Goal: Answer question/provide support: Share knowledge or assist other users

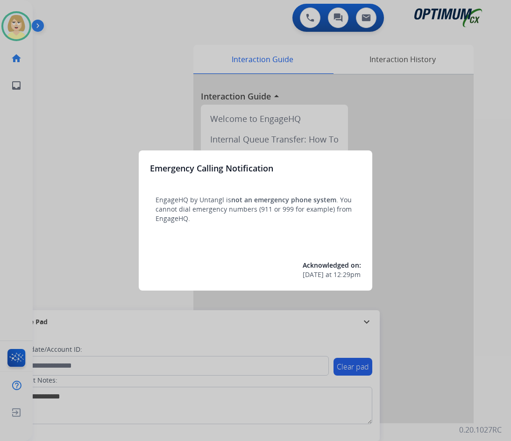
click at [57, 115] on div at bounding box center [255, 220] width 511 height 441
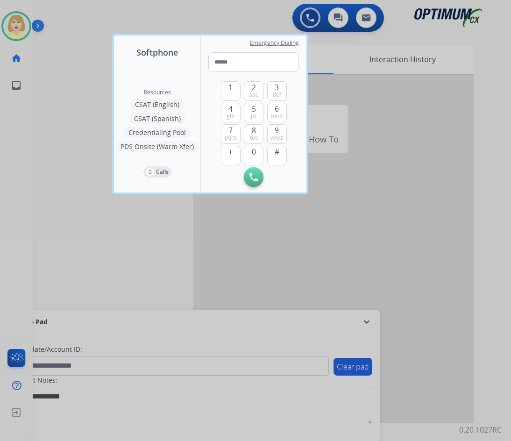
click at [59, 112] on div at bounding box center [255, 220] width 511 height 441
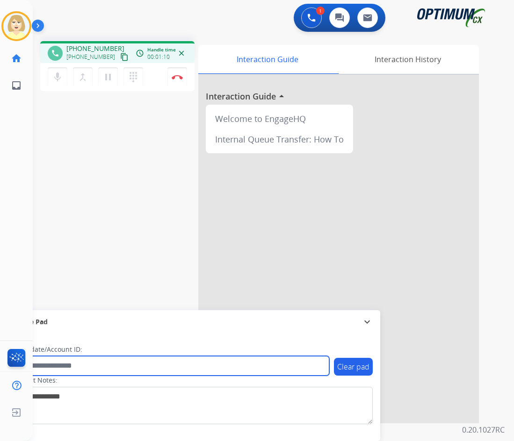
click at [53, 366] on input "text" at bounding box center [170, 366] width 317 height 20
paste input "*******"
type input "*******"
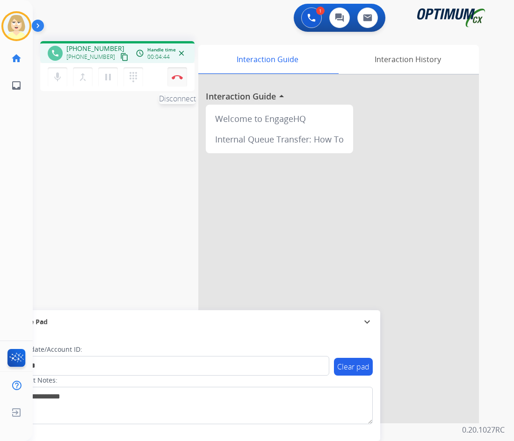
click at [176, 74] on button "Disconnect" at bounding box center [177, 77] width 20 height 20
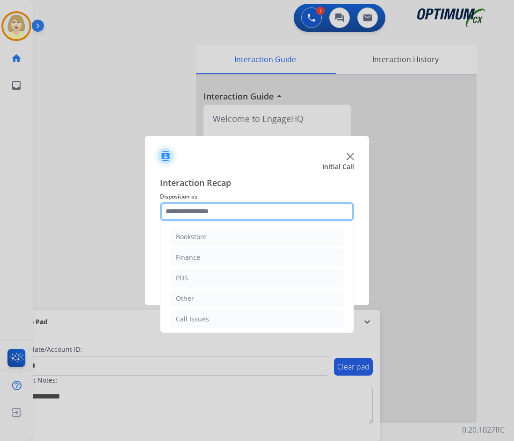
click at [196, 212] on input "text" at bounding box center [257, 211] width 194 height 19
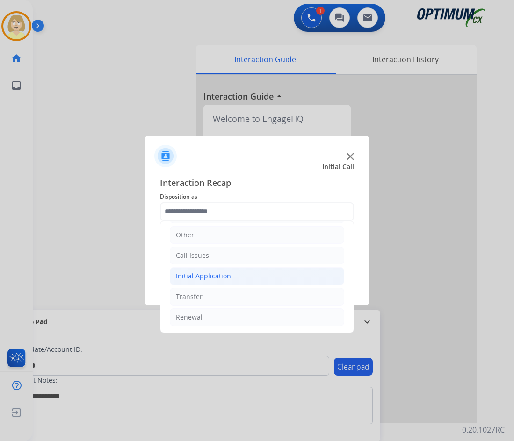
click at [213, 274] on div "Initial Application" at bounding box center [203, 276] width 55 height 9
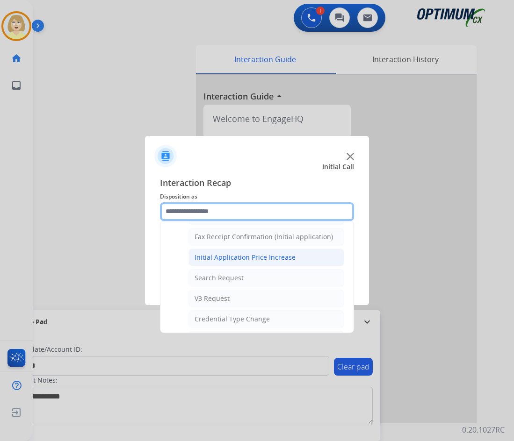
scroll to position [344, 0]
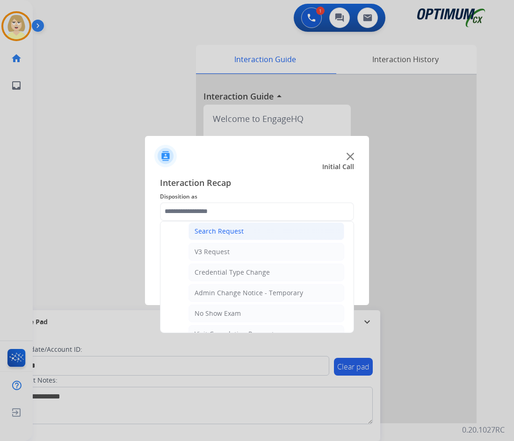
click at [215, 234] on div "Search Request" at bounding box center [218, 231] width 49 height 9
type input "**********"
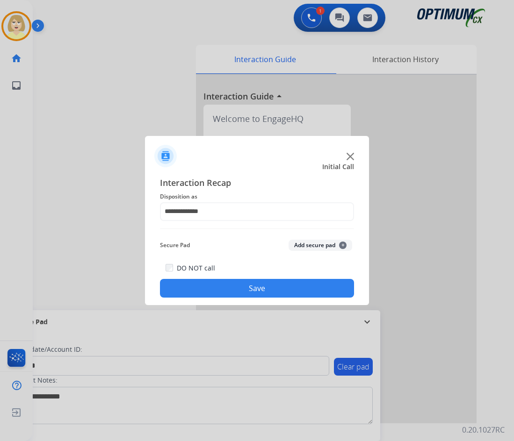
click at [314, 242] on button "Add secure pad +" at bounding box center [320, 245] width 64 height 11
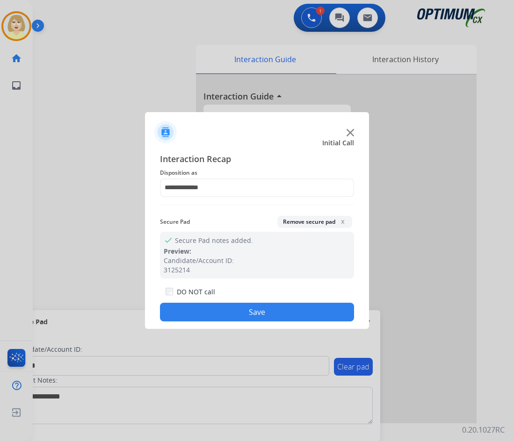
click at [231, 319] on button "Save" at bounding box center [257, 312] width 194 height 19
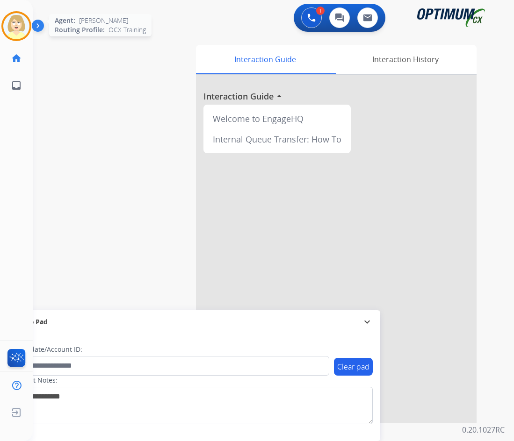
click at [17, 19] on img at bounding box center [16, 26] width 26 height 26
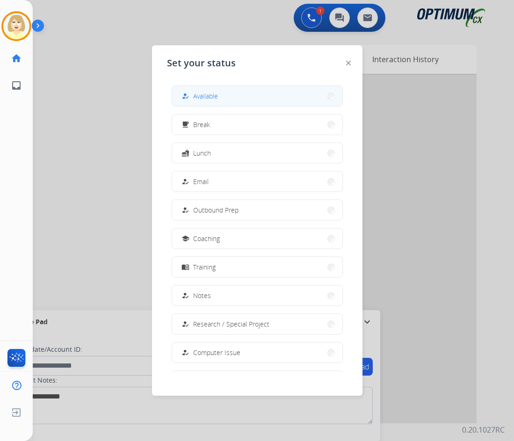
click at [215, 95] on span "Available" at bounding box center [205, 96] width 25 height 10
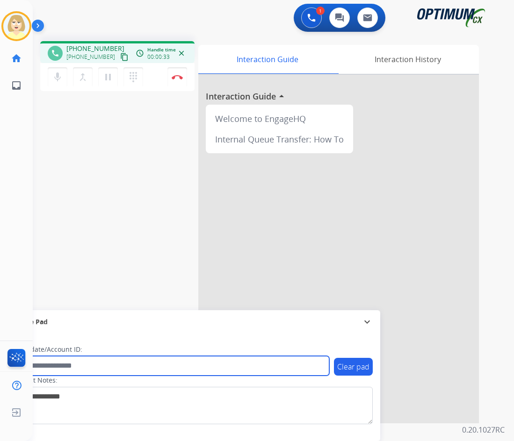
click at [66, 365] on input "text" at bounding box center [170, 366] width 317 height 20
paste input "*******"
type input "*******"
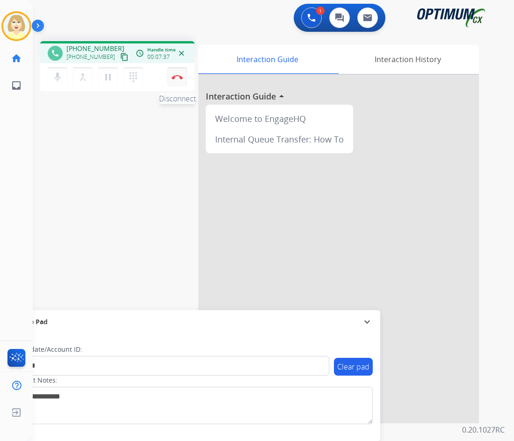
click at [179, 76] on img at bounding box center [177, 77] width 11 height 5
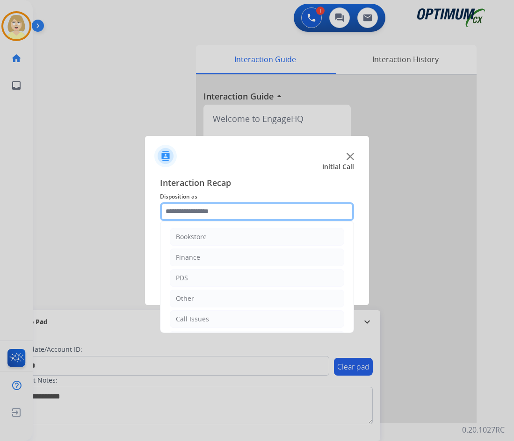
click at [186, 213] on input "text" at bounding box center [257, 211] width 194 height 19
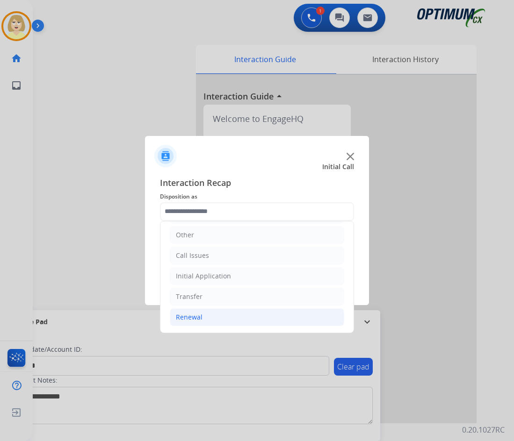
click at [200, 316] on div "Renewal" at bounding box center [189, 317] width 27 height 9
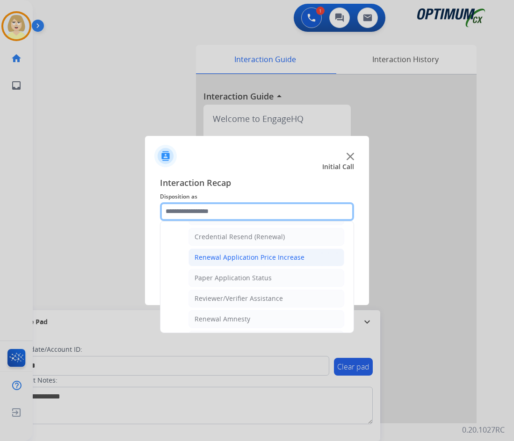
scroll to position [251, 0]
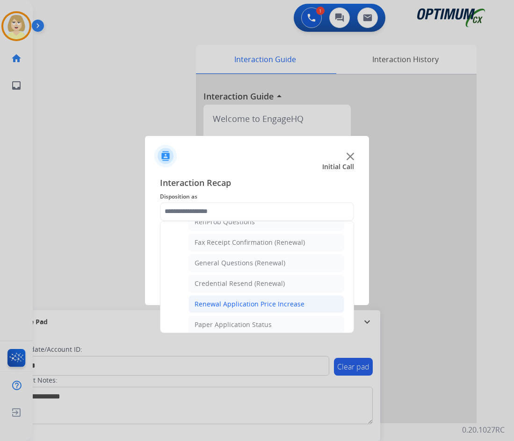
click at [230, 261] on div "General Questions (Renewal)" at bounding box center [239, 262] width 91 height 9
type input "**********"
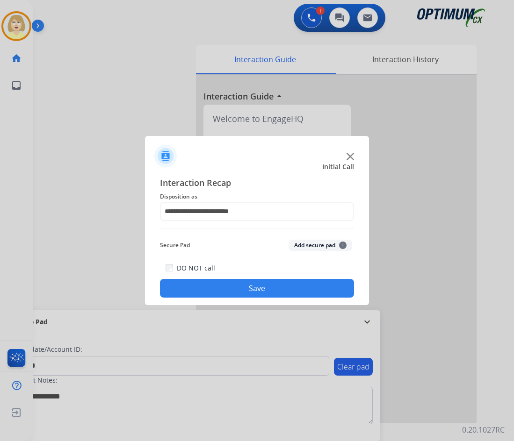
drag, startPoint x: 310, startPoint y: 246, endPoint x: 276, endPoint y: 281, distance: 48.6
click at [309, 249] on button "Add secure pad +" at bounding box center [320, 245] width 64 height 11
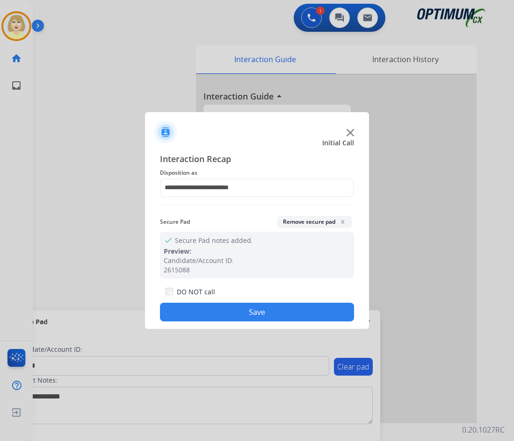
click at [252, 309] on button "Save" at bounding box center [257, 312] width 194 height 19
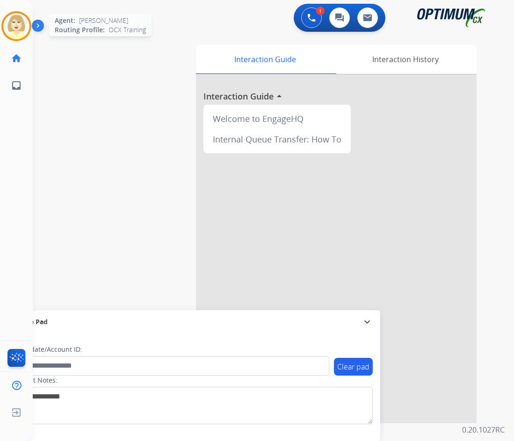
click at [17, 22] on img at bounding box center [16, 26] width 26 height 26
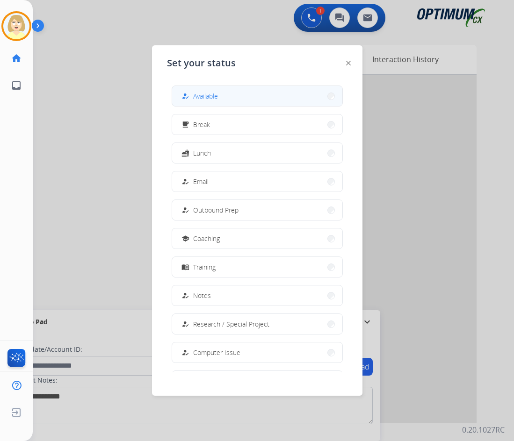
click at [205, 94] on span "Available" at bounding box center [205, 96] width 25 height 10
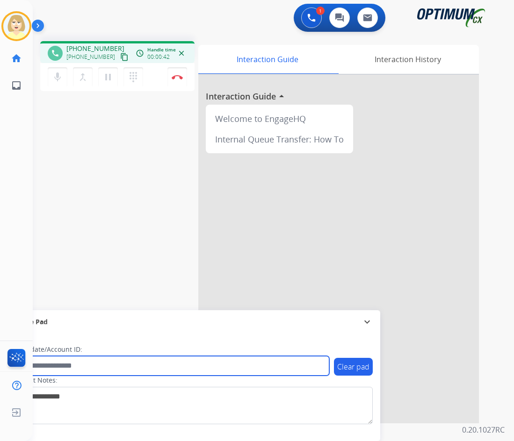
click at [58, 366] on input "text" at bounding box center [170, 366] width 317 height 20
paste input "*******"
type input "*******"
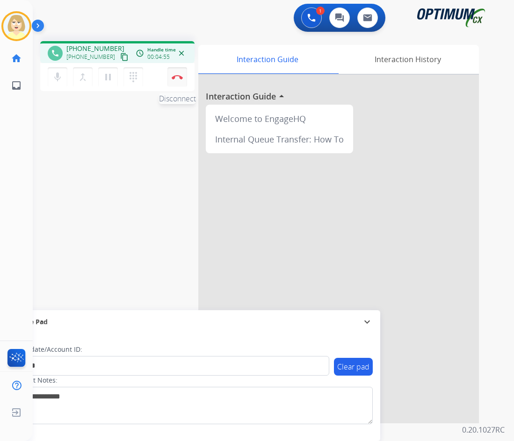
click at [178, 77] on img at bounding box center [177, 77] width 11 height 5
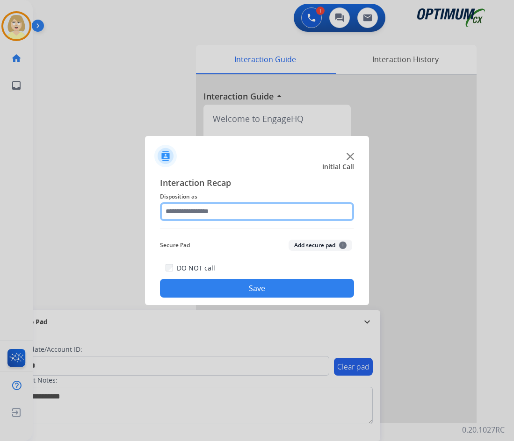
click at [185, 215] on input "text" at bounding box center [257, 211] width 194 height 19
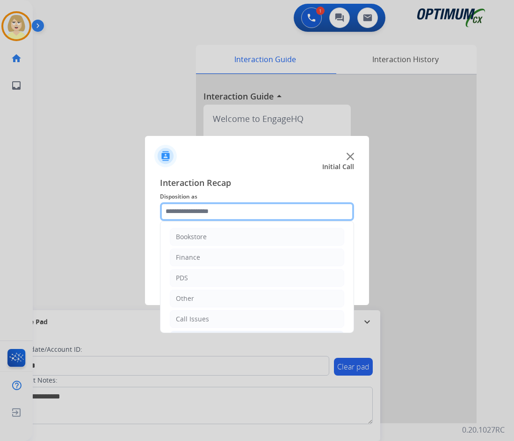
scroll to position [64, 0]
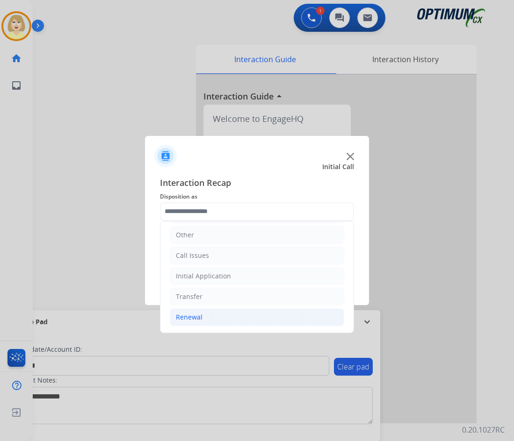
drag, startPoint x: 191, startPoint y: 318, endPoint x: 184, endPoint y: 322, distance: 8.4
click at [190, 318] on div "Renewal" at bounding box center [189, 317] width 27 height 9
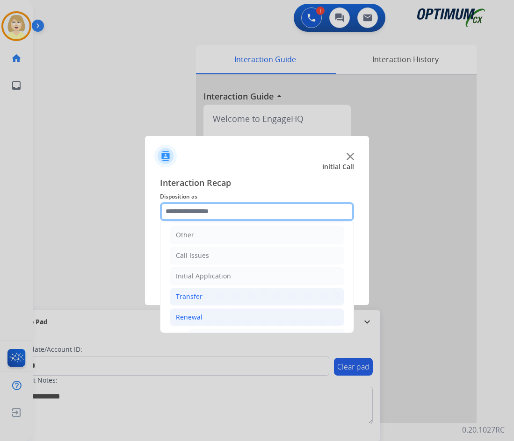
scroll to position [157, 0]
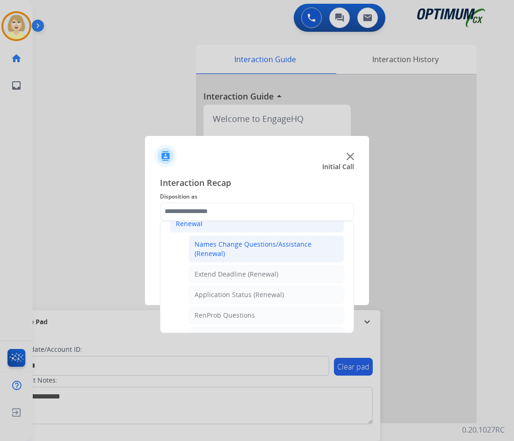
click at [241, 245] on div "Names Change Questions/Assistance (Renewal)" at bounding box center [266, 249] width 144 height 19
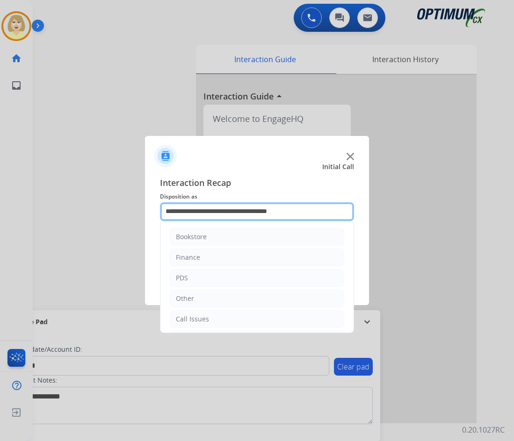
click at [240, 209] on input "**********" at bounding box center [257, 211] width 194 height 19
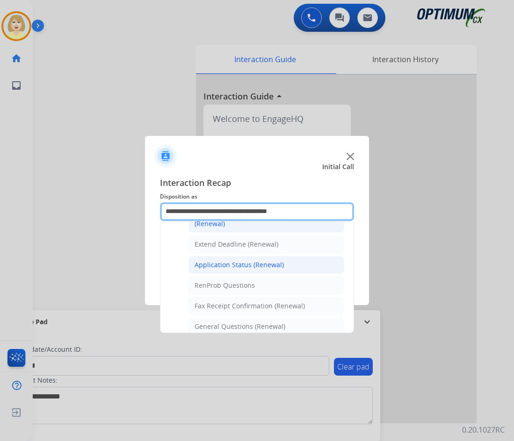
scroll to position [234, 0]
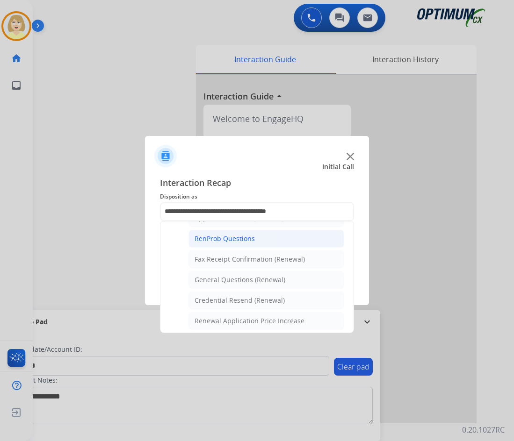
click at [230, 239] on div "RenProb Questions" at bounding box center [224, 238] width 60 height 9
type input "**********"
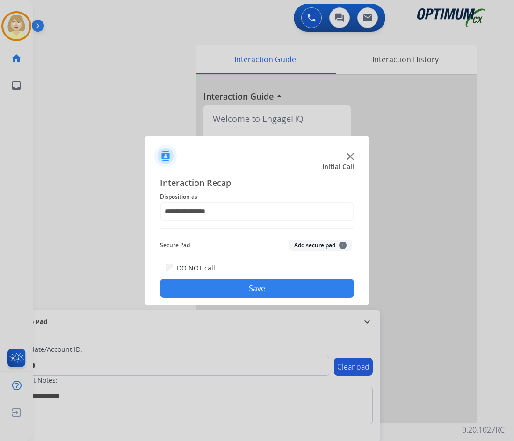
click at [305, 246] on button "Add secure pad +" at bounding box center [320, 245] width 64 height 11
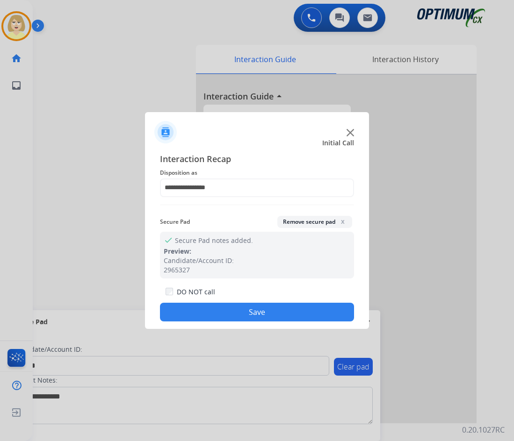
drag, startPoint x: 211, startPoint y: 320, endPoint x: 207, endPoint y: 318, distance: 4.8
click at [211, 320] on button "Save" at bounding box center [257, 312] width 194 height 19
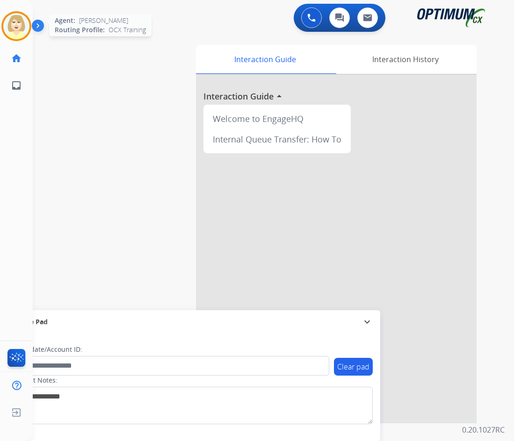
click at [9, 30] on img at bounding box center [16, 26] width 26 height 26
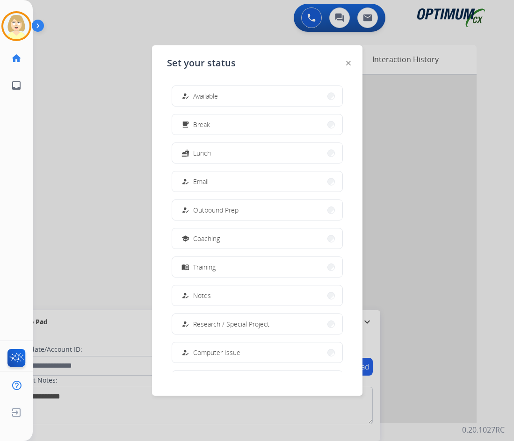
click at [212, 94] on span "Available" at bounding box center [205, 96] width 25 height 10
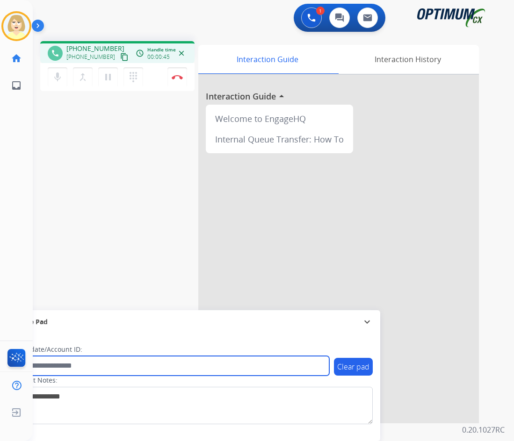
click at [63, 368] on input "text" at bounding box center [170, 366] width 317 height 20
paste input "*******"
type input "*******"
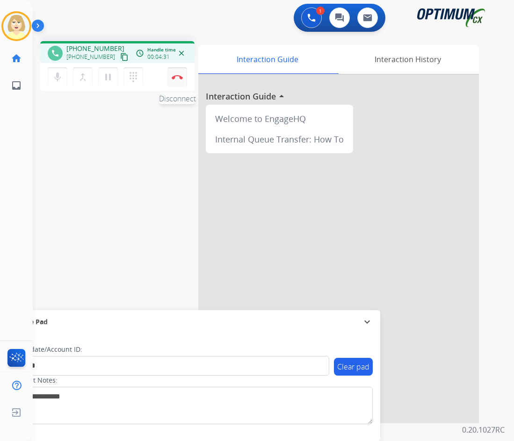
click at [181, 75] on img at bounding box center [177, 77] width 11 height 5
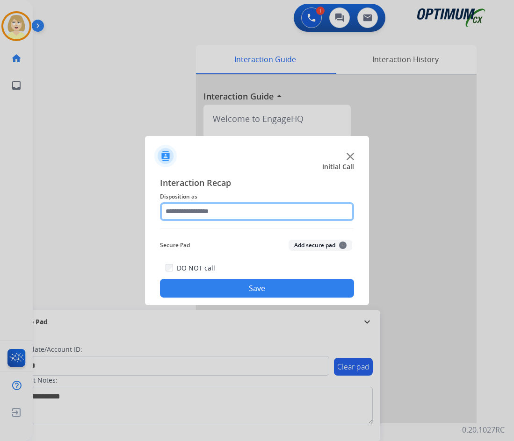
click at [210, 210] on input "text" at bounding box center [257, 211] width 194 height 19
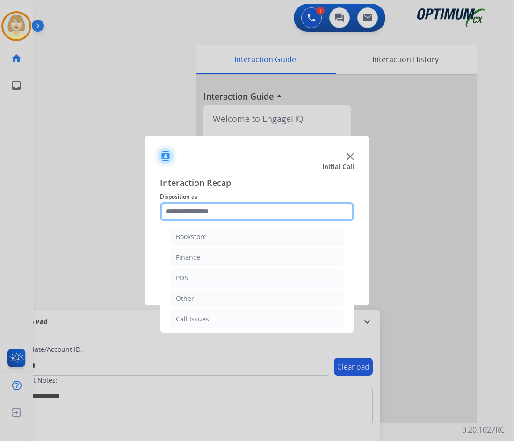
scroll to position [64, 0]
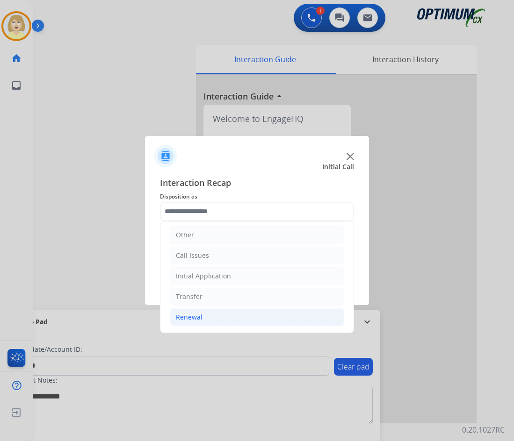
drag, startPoint x: 191, startPoint y: 317, endPoint x: 207, endPoint y: 316, distance: 15.9
click at [191, 316] on div "Renewal" at bounding box center [189, 317] width 27 height 9
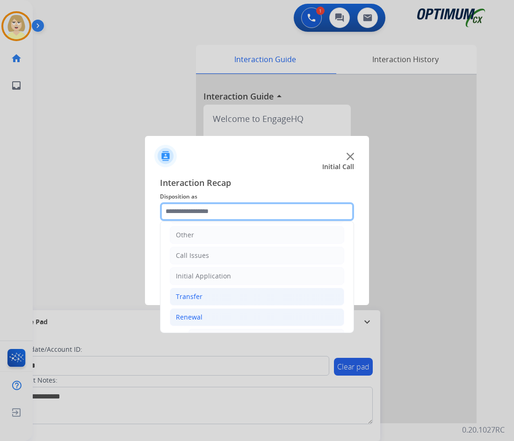
scroll to position [204, 0]
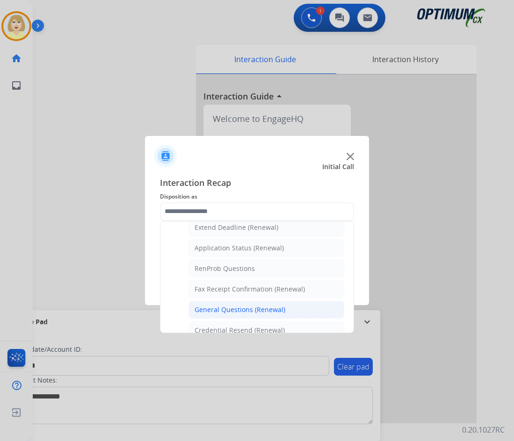
click at [245, 308] on div "General Questions (Renewal)" at bounding box center [239, 309] width 91 height 9
type input "**********"
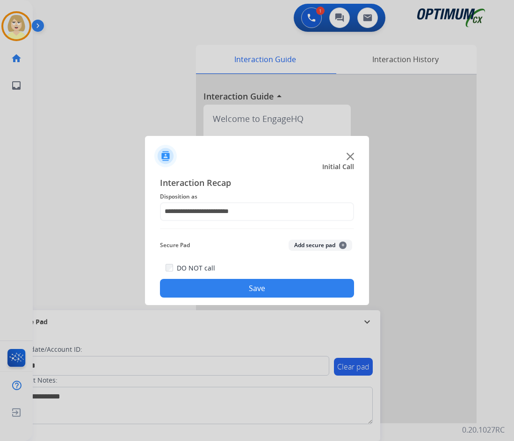
click at [304, 243] on button "Add secure pad +" at bounding box center [320, 245] width 64 height 11
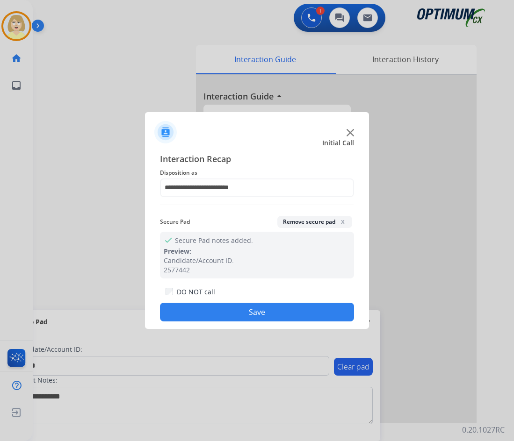
drag, startPoint x: 214, startPoint y: 318, endPoint x: 213, endPoint y: 308, distance: 10.4
click at [214, 317] on button "Save" at bounding box center [257, 312] width 194 height 19
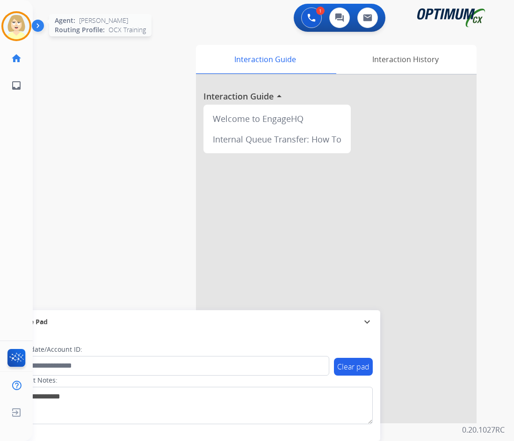
click at [21, 20] on img at bounding box center [16, 26] width 26 height 26
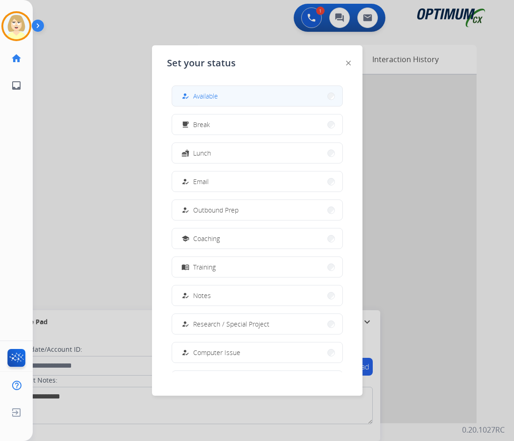
click at [211, 95] on span "Available" at bounding box center [205, 96] width 25 height 10
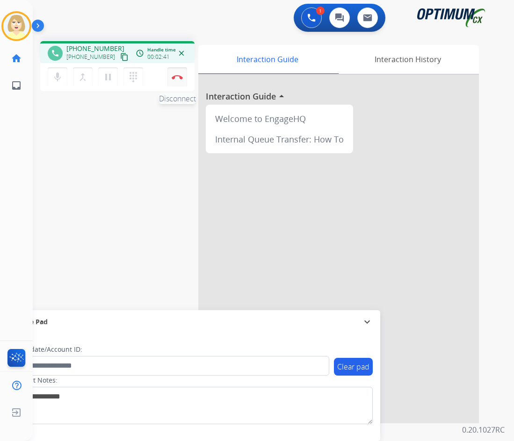
click at [178, 74] on button "Disconnect" at bounding box center [177, 77] width 20 height 20
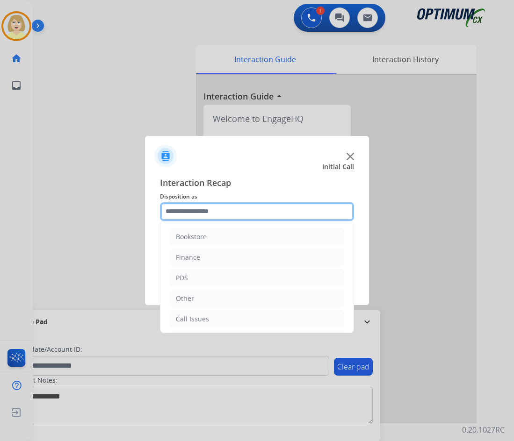
click at [222, 211] on input "text" at bounding box center [257, 211] width 194 height 19
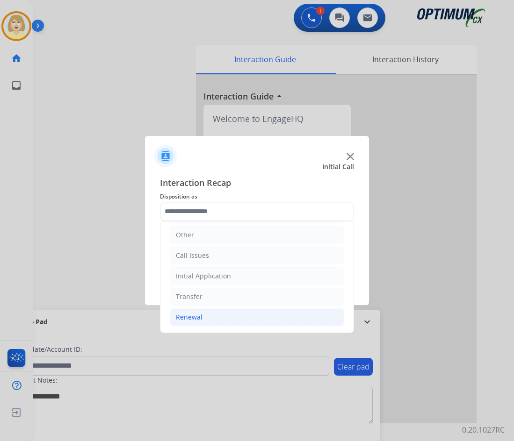
click at [192, 315] on div "Renewal" at bounding box center [189, 317] width 27 height 9
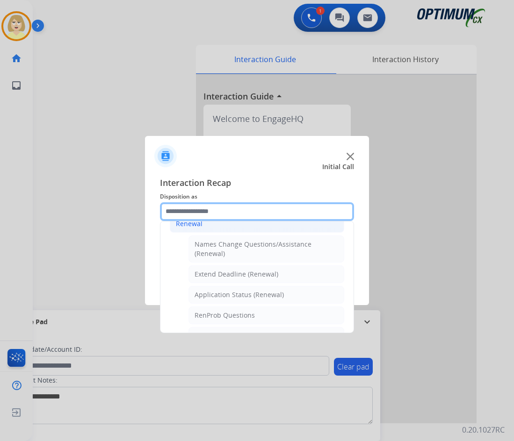
scroll to position [204, 0]
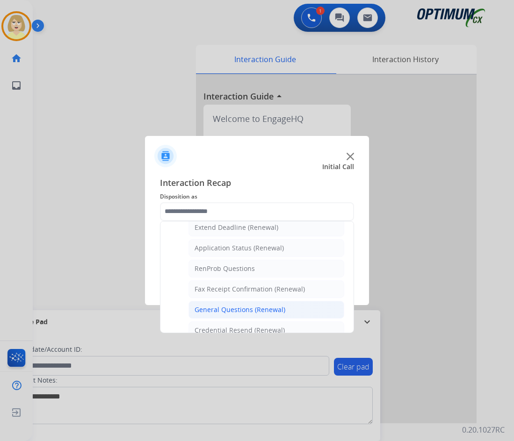
click at [243, 308] on div "General Questions (Renewal)" at bounding box center [239, 309] width 91 height 9
type input "**********"
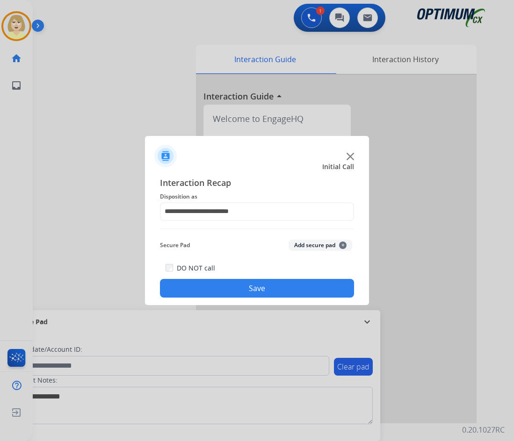
click at [320, 247] on button "Add secure pad +" at bounding box center [320, 245] width 64 height 11
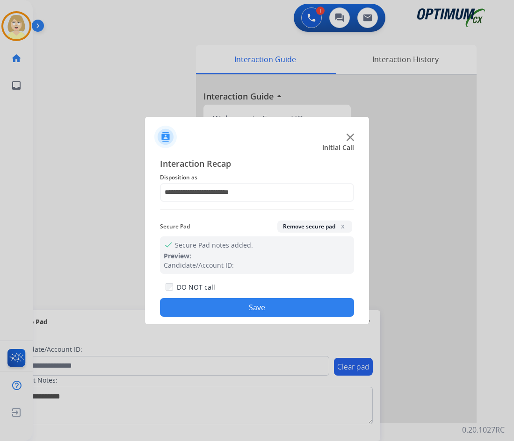
click at [260, 303] on button "Save" at bounding box center [257, 307] width 194 height 19
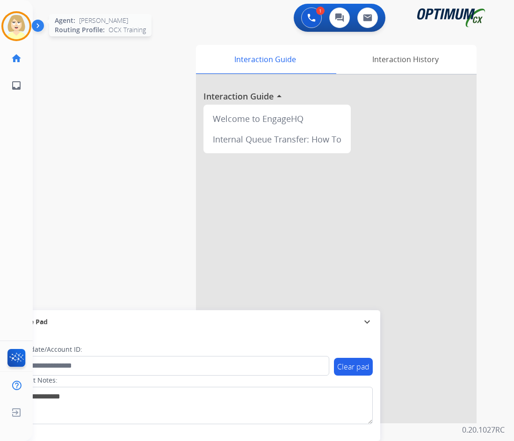
click at [15, 29] on img at bounding box center [16, 26] width 26 height 26
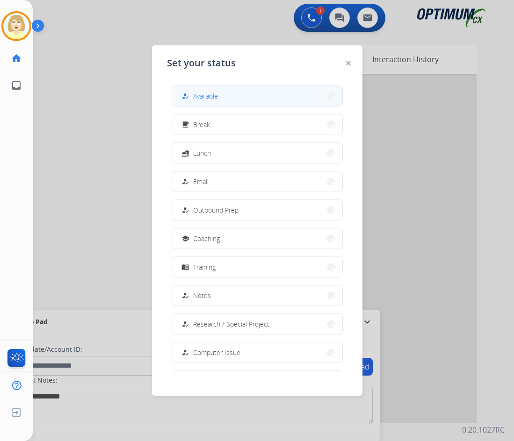
click at [202, 95] on span "Available" at bounding box center [205, 96] width 25 height 10
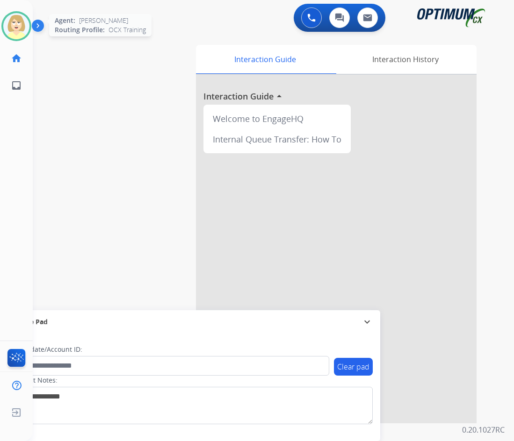
click at [18, 20] on img at bounding box center [16, 26] width 26 height 26
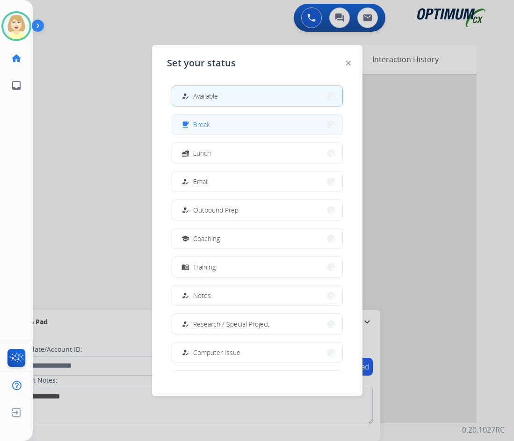
click at [203, 125] on span "Break" at bounding box center [201, 125] width 17 height 10
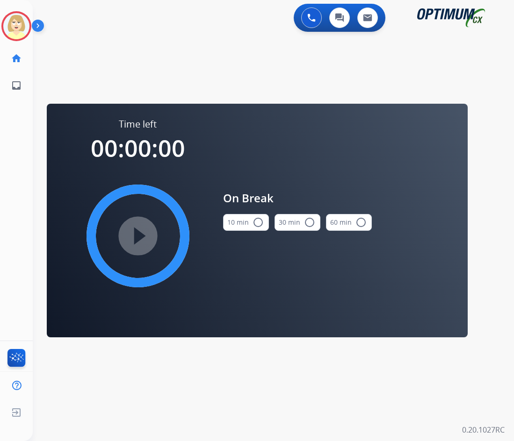
click at [245, 224] on button "10 min radio_button_unchecked" at bounding box center [246, 222] width 46 height 17
click at [144, 232] on mat-icon "play_circle_filled" at bounding box center [137, 235] width 11 height 11
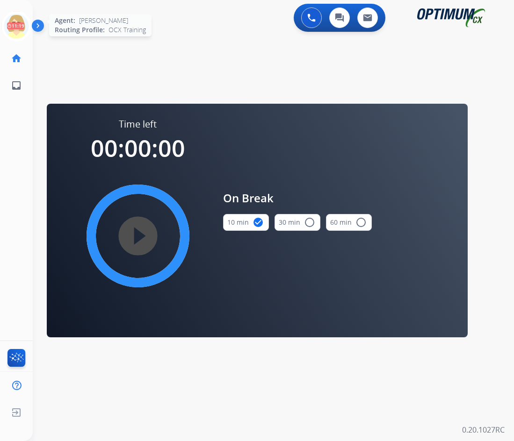
click at [17, 18] on icon at bounding box center [16, 26] width 30 height 30
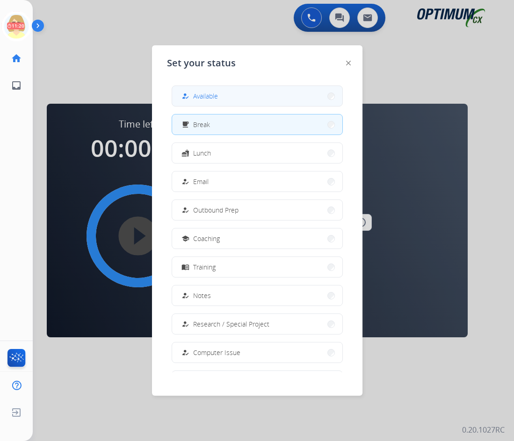
click at [225, 97] on button "how_to_reg Available" at bounding box center [257, 96] width 170 height 20
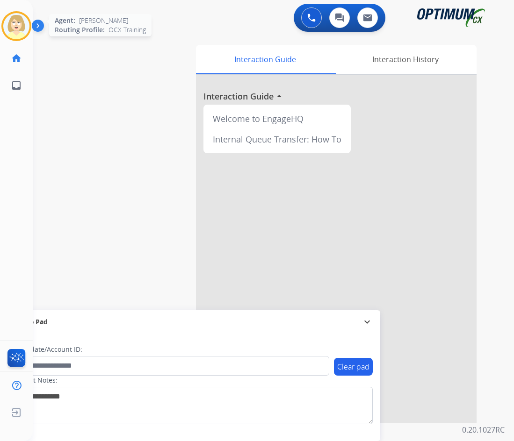
click at [13, 23] on img at bounding box center [16, 26] width 26 height 26
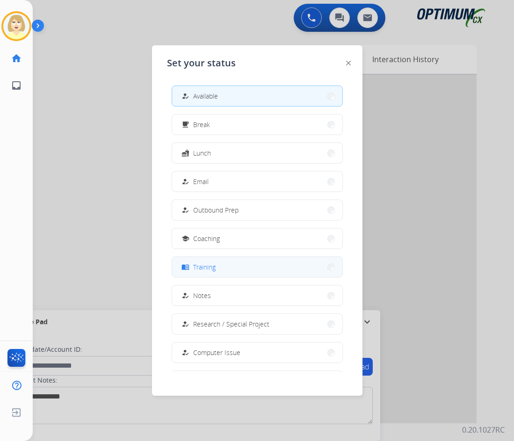
click at [208, 265] on span "Training" at bounding box center [204, 267] width 22 height 10
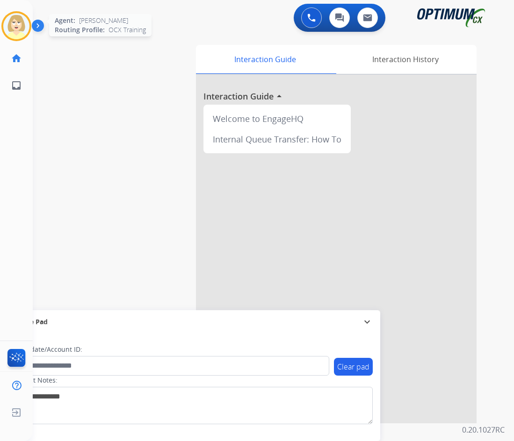
click at [14, 23] on img at bounding box center [16, 26] width 26 height 26
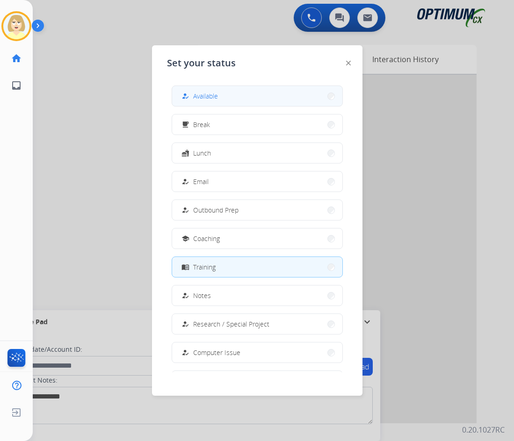
click at [201, 96] on span "Available" at bounding box center [205, 96] width 25 height 10
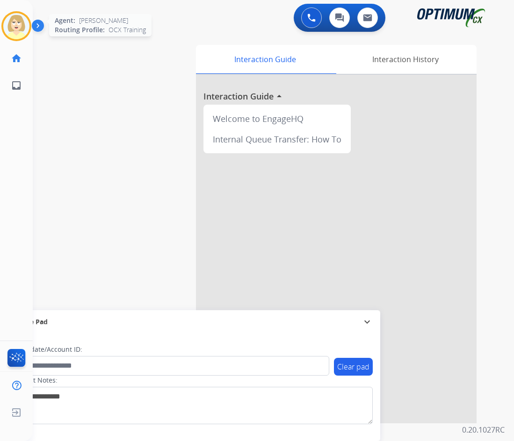
click at [21, 20] on img at bounding box center [16, 26] width 26 height 26
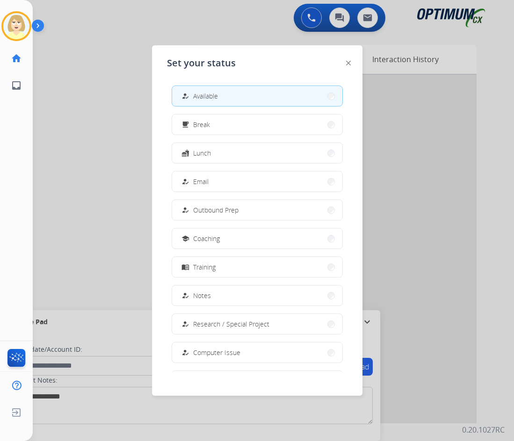
click at [216, 94] on span "Available" at bounding box center [205, 96] width 25 height 10
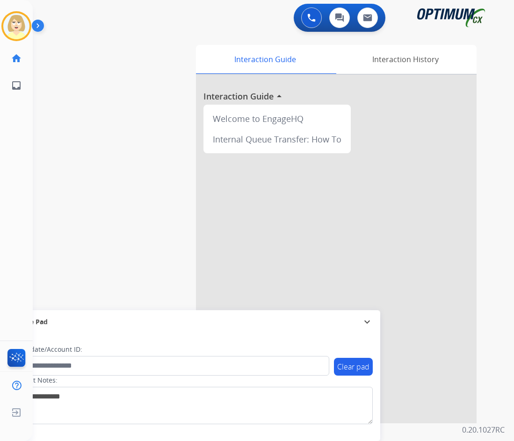
click at [423, 127] on div at bounding box center [336, 249] width 280 height 349
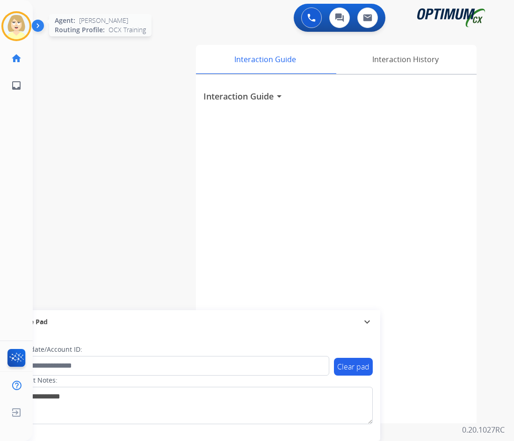
click at [18, 20] on img at bounding box center [16, 26] width 26 height 26
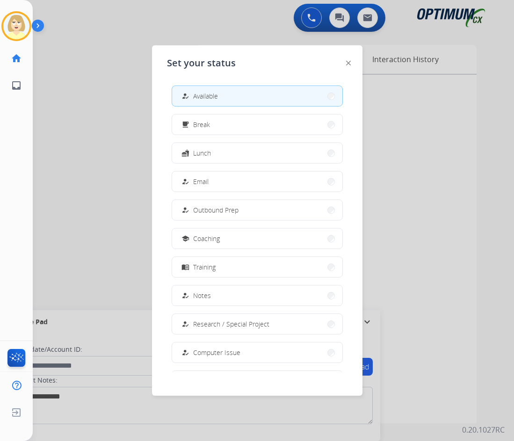
click at [202, 90] on button "how_to_reg Available" at bounding box center [257, 96] width 170 height 20
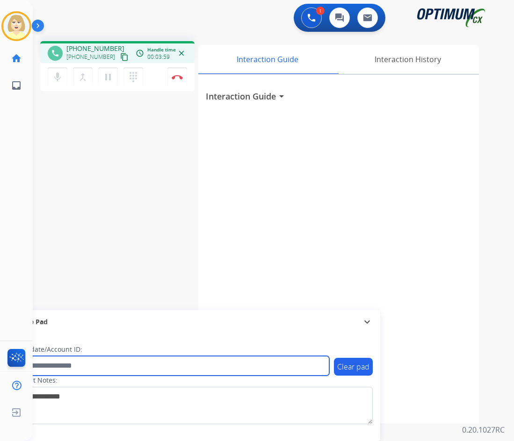
click at [60, 368] on input "text" at bounding box center [170, 366] width 317 height 20
paste input "*******"
type input "*******"
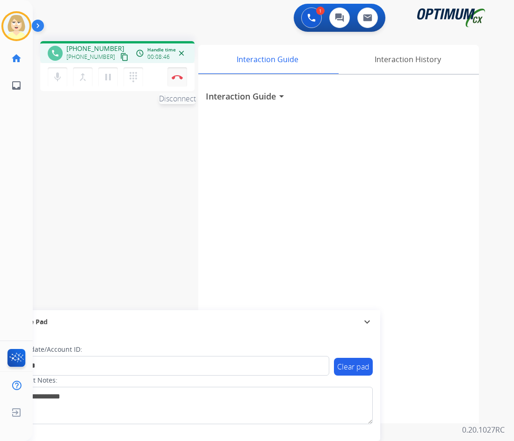
drag, startPoint x: 170, startPoint y: 67, endPoint x: 174, endPoint y: 69, distance: 4.8
click at [171, 67] on div "mic Mute merge_type Bridge pause Hold dialpad Dialpad Disconnect" at bounding box center [117, 77] width 154 height 28
click at [175, 72] on button "Disconnect" at bounding box center [177, 77] width 20 height 20
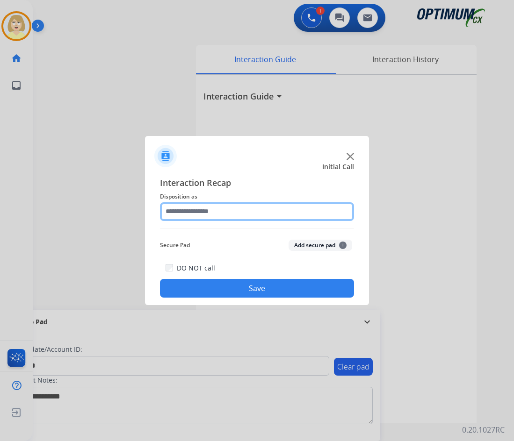
click at [178, 214] on input "text" at bounding box center [257, 211] width 194 height 19
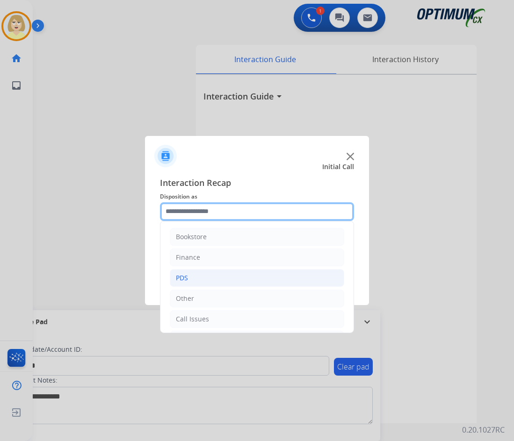
scroll to position [64, 0]
click at [190, 212] on input "text" at bounding box center [257, 211] width 194 height 19
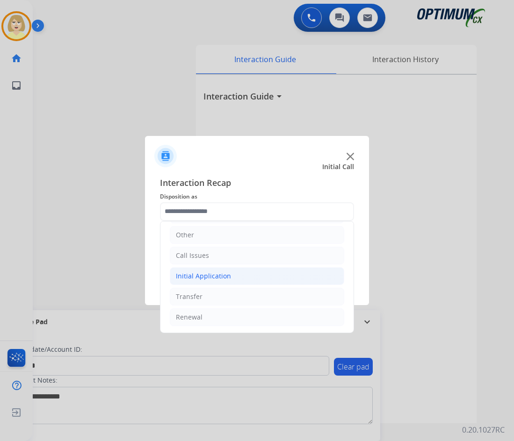
click at [202, 280] on div "Initial Application" at bounding box center [203, 276] width 55 height 9
click at [236, 301] on div "Credential Resend (Initial application)" at bounding box center [253, 296] width 118 height 9
type input "**********"
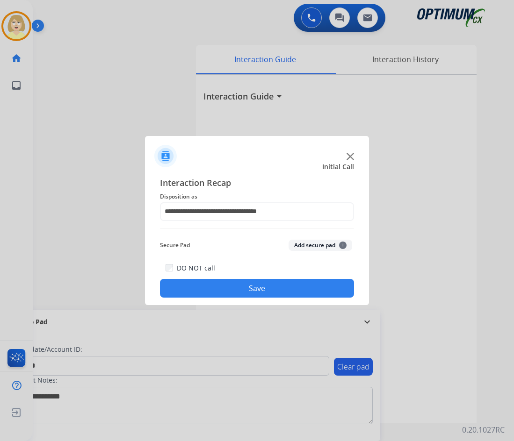
click at [311, 243] on button "Add secure pad +" at bounding box center [320, 245] width 64 height 11
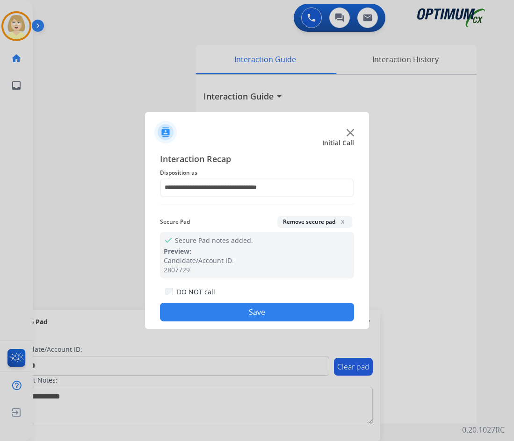
drag, startPoint x: 250, startPoint y: 315, endPoint x: 230, endPoint y: 302, distance: 24.0
click at [246, 312] on button "Save" at bounding box center [257, 312] width 194 height 19
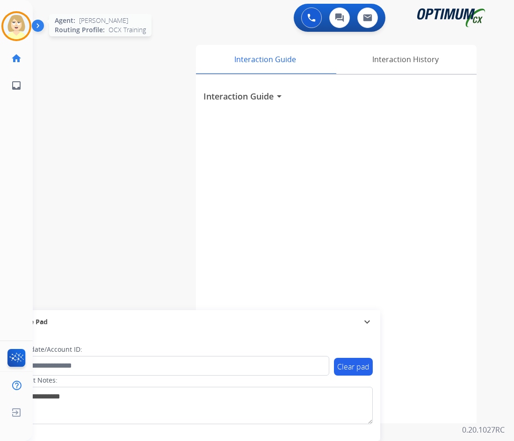
click at [13, 24] on img at bounding box center [16, 26] width 26 height 26
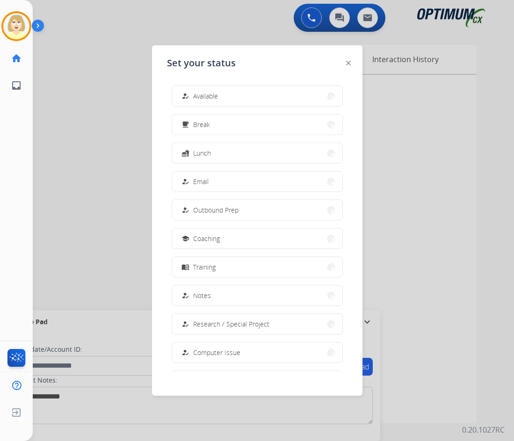
click at [207, 93] on span "Available" at bounding box center [205, 96] width 25 height 10
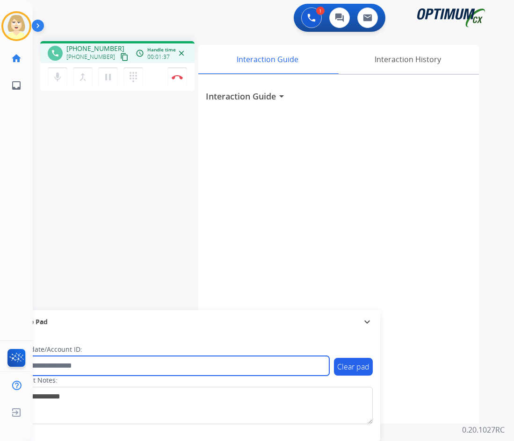
click at [56, 368] on input "text" at bounding box center [170, 366] width 317 height 20
paste input "*******"
type input "*******"
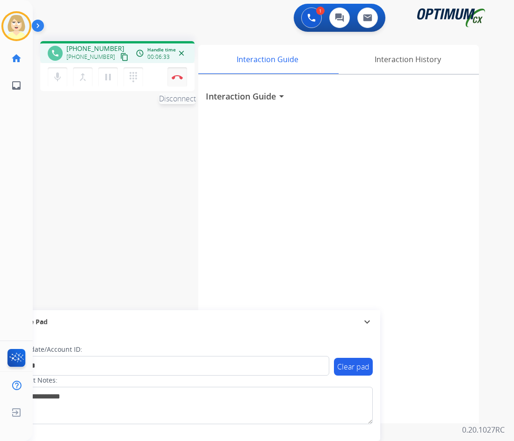
click at [177, 77] on img at bounding box center [177, 77] width 11 height 5
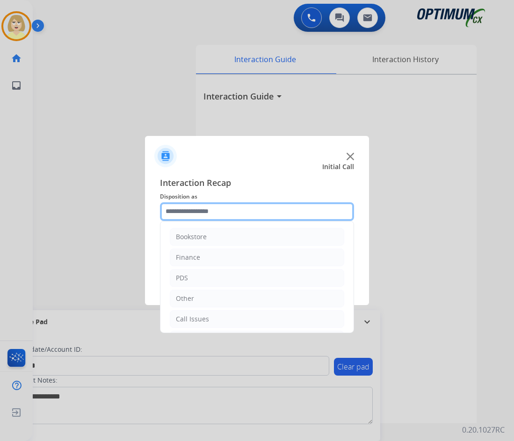
click at [187, 210] on input "text" at bounding box center [257, 211] width 194 height 19
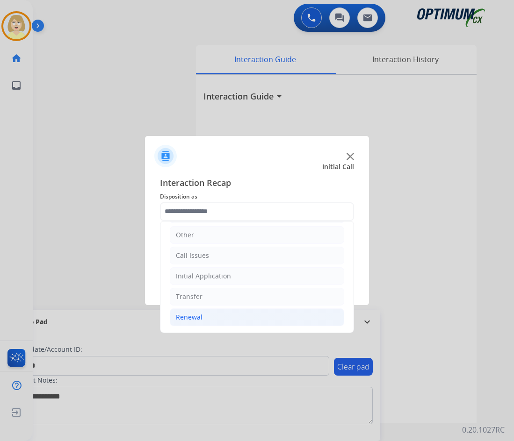
click at [194, 318] on div "Renewal" at bounding box center [189, 317] width 27 height 9
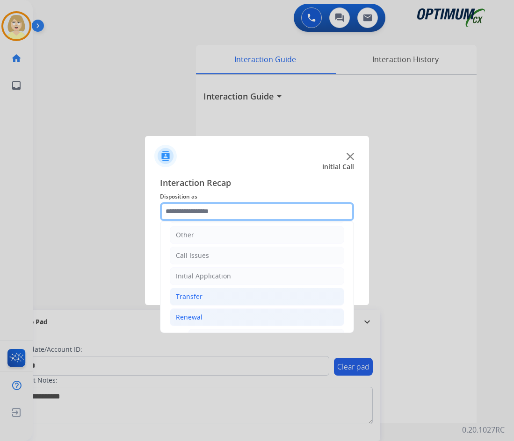
scroll to position [204, 0]
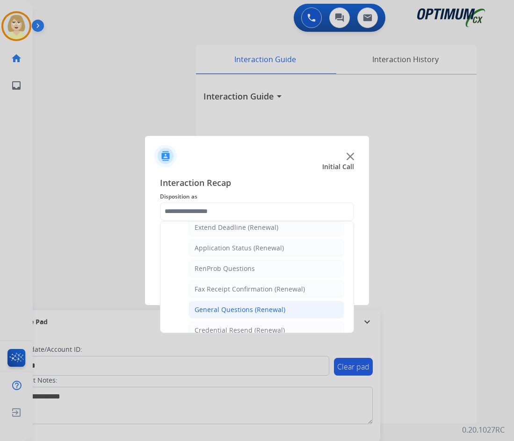
click at [223, 305] on div "General Questions (Renewal)" at bounding box center [239, 309] width 91 height 9
type input "**********"
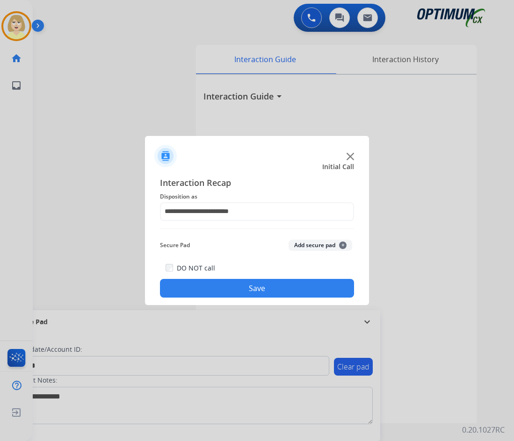
click at [295, 245] on button "Add secure pad +" at bounding box center [320, 245] width 64 height 11
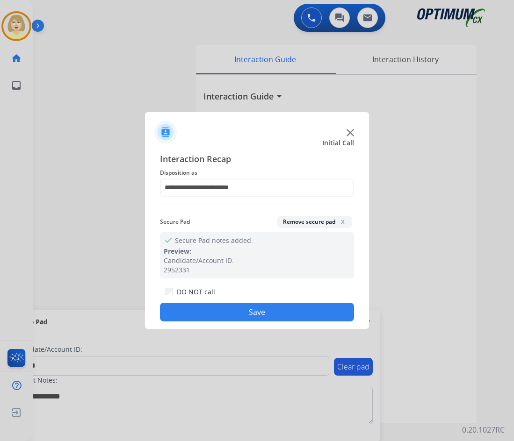
click at [240, 310] on button "Save" at bounding box center [257, 312] width 194 height 19
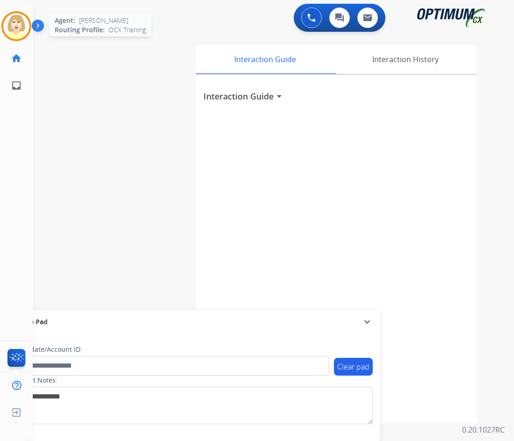
click at [15, 19] on img at bounding box center [16, 26] width 26 height 26
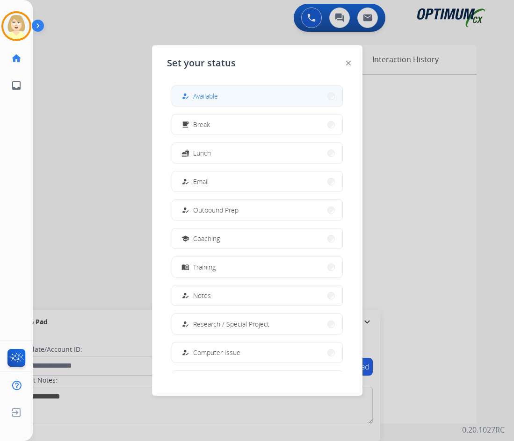
click at [199, 96] on span "Available" at bounding box center [205, 96] width 25 height 10
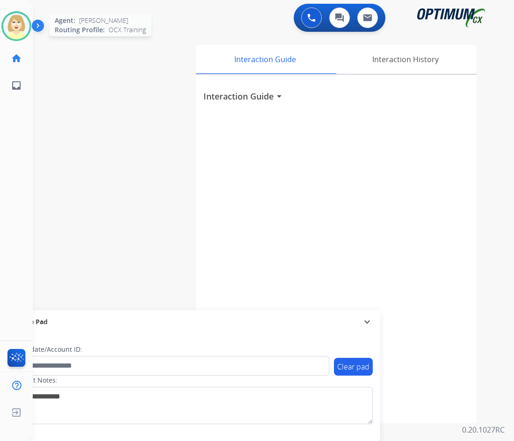
click at [16, 25] on img at bounding box center [16, 26] width 26 height 26
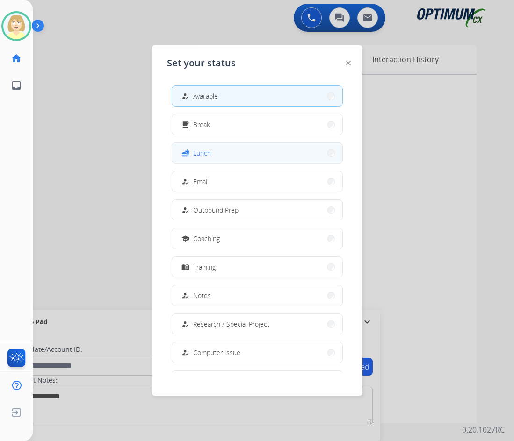
click at [204, 152] on span "Lunch" at bounding box center [202, 153] width 18 height 10
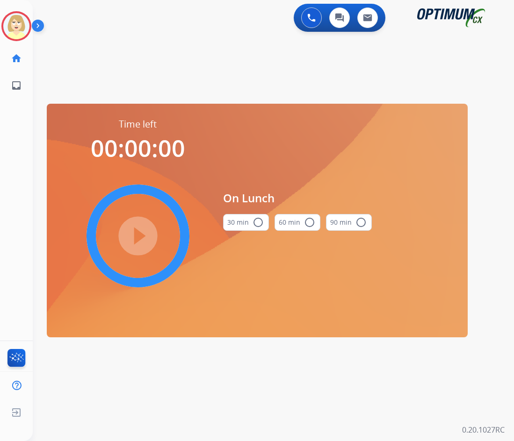
drag, startPoint x: 256, startPoint y: 223, endPoint x: 244, endPoint y: 225, distance: 11.9
click at [256, 222] on mat-icon "radio_button_unchecked" at bounding box center [257, 222] width 11 height 11
click at [139, 234] on mat-icon "play_circle_filled" at bounding box center [137, 235] width 11 height 11
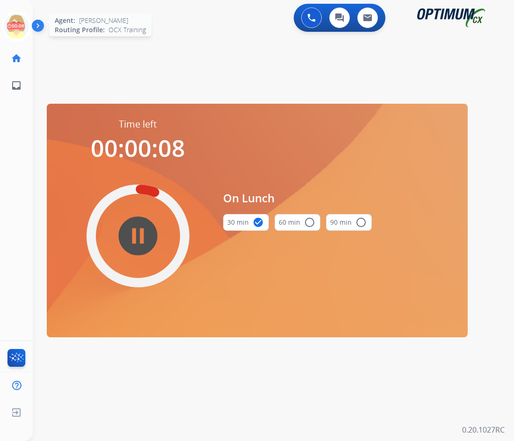
click at [2, 20] on icon at bounding box center [16, 26] width 30 height 30
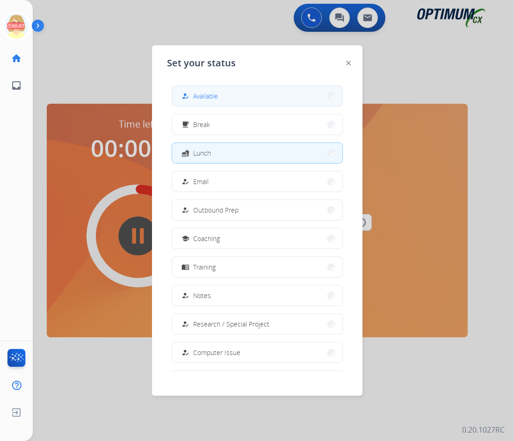
click at [205, 92] on span "Available" at bounding box center [205, 96] width 25 height 10
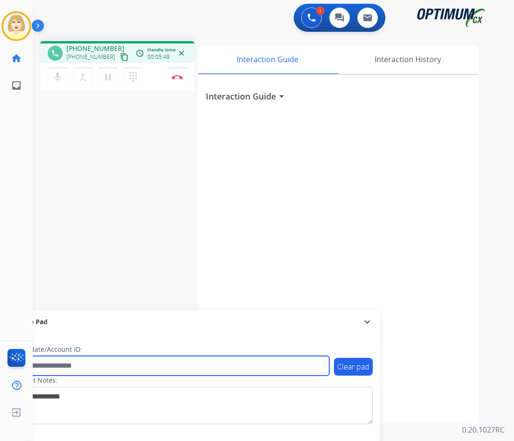
click at [85, 366] on input "text" at bounding box center [170, 366] width 317 height 20
paste input "*******"
type input "*******"
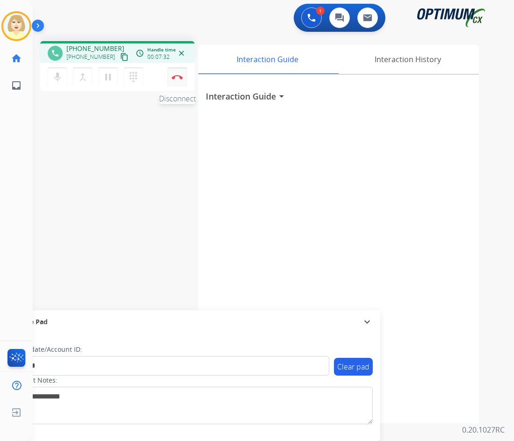
click at [176, 75] on img at bounding box center [177, 77] width 11 height 5
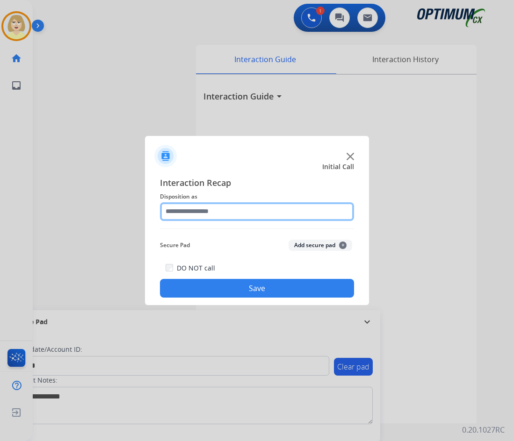
click at [188, 209] on input "text" at bounding box center [257, 211] width 194 height 19
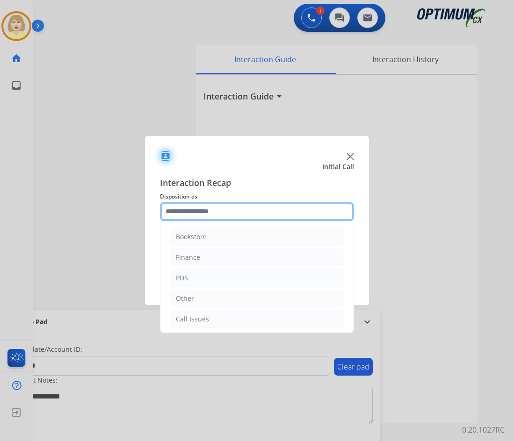
scroll to position [64, 0]
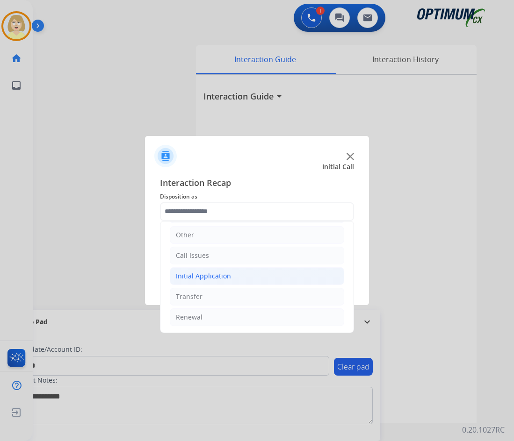
click at [199, 276] on div "Initial Application" at bounding box center [203, 276] width 55 height 9
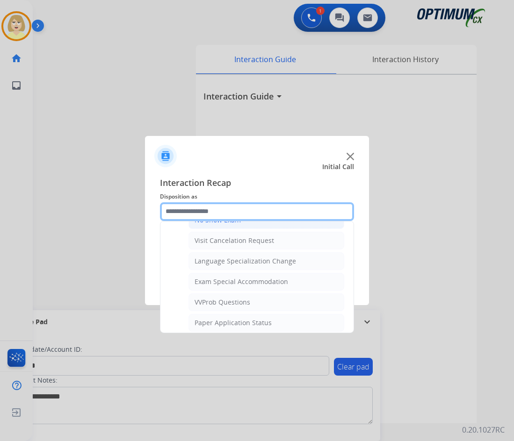
scroll to position [484, 0]
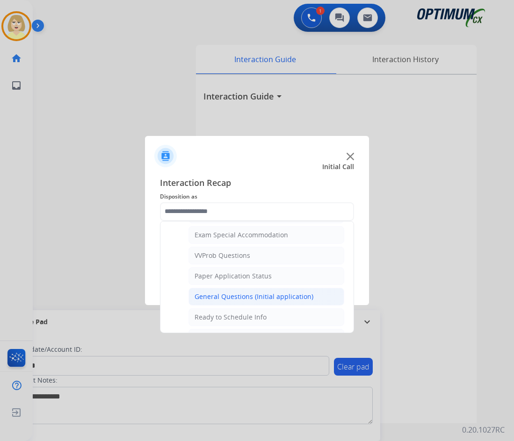
click at [240, 299] on div "General Questions (Initial application)" at bounding box center [253, 296] width 119 height 9
type input "**********"
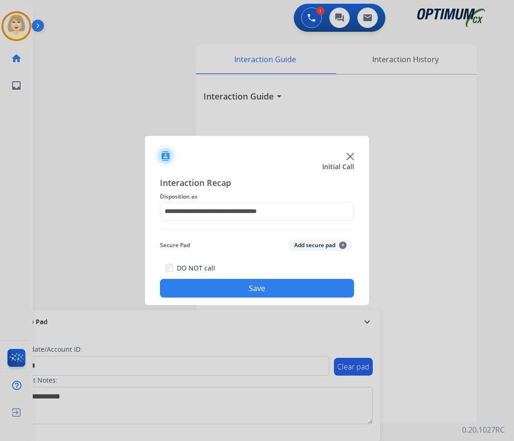
click at [304, 249] on button "Add secure pad +" at bounding box center [320, 245] width 64 height 11
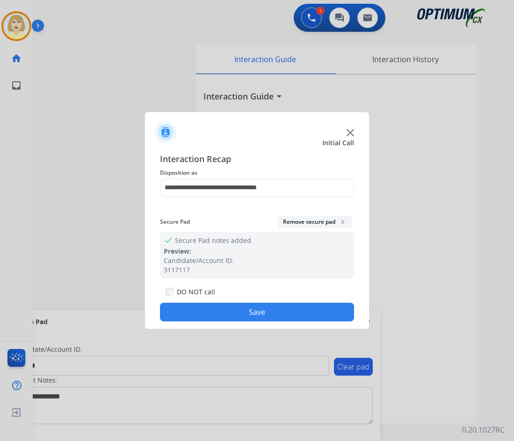
drag, startPoint x: 225, startPoint y: 312, endPoint x: 158, endPoint y: 183, distance: 144.9
click at [216, 297] on div "DO NOT call Save" at bounding box center [257, 304] width 194 height 36
click at [18, 24] on div at bounding box center [257, 220] width 514 height 441
click at [228, 310] on button "Save" at bounding box center [257, 312] width 194 height 19
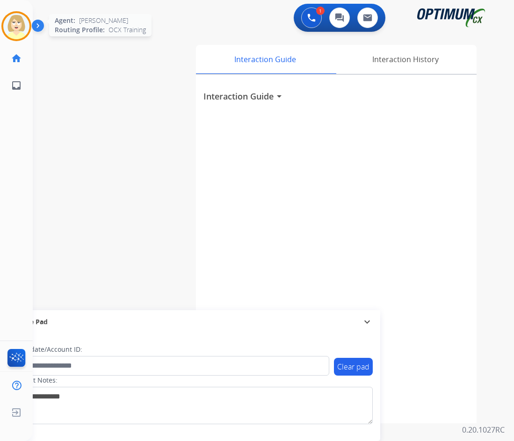
click at [14, 27] on img at bounding box center [16, 26] width 26 height 26
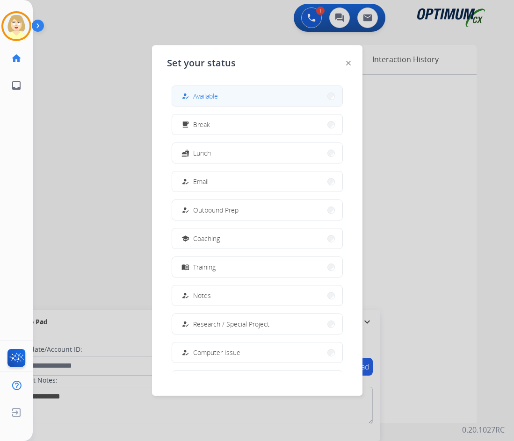
click at [202, 95] on span "Available" at bounding box center [205, 96] width 25 height 10
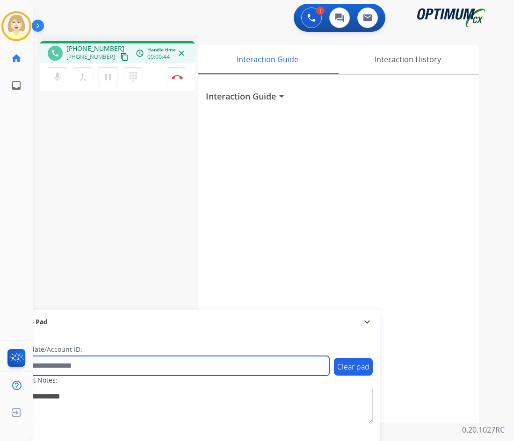
click at [89, 367] on input "text" at bounding box center [170, 366] width 317 height 20
paste input "*********"
type input "*********"
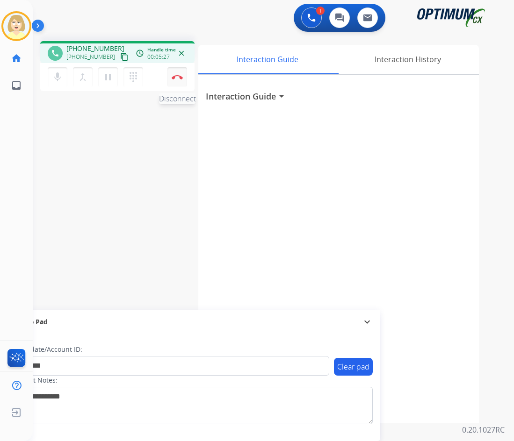
click at [176, 72] on button "Disconnect" at bounding box center [177, 77] width 20 height 20
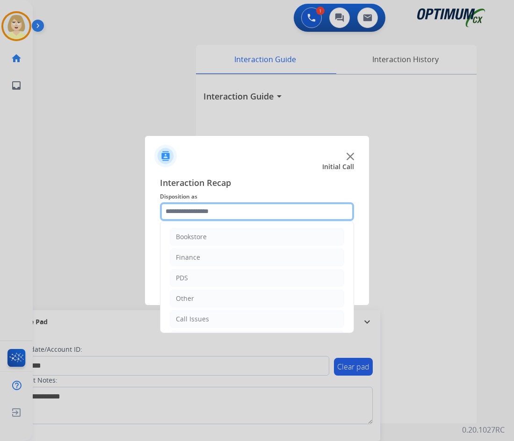
click at [190, 214] on input "text" at bounding box center [257, 211] width 194 height 19
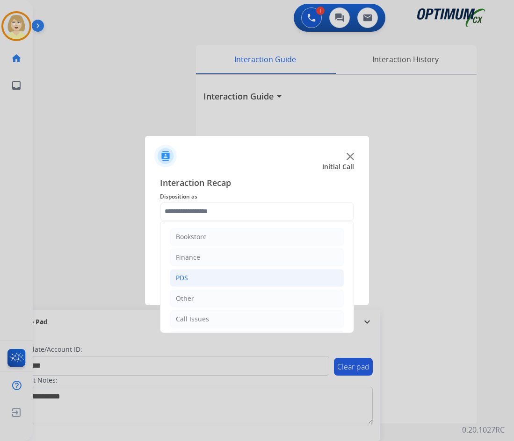
click at [181, 279] on div "PDS" at bounding box center [182, 277] width 12 height 9
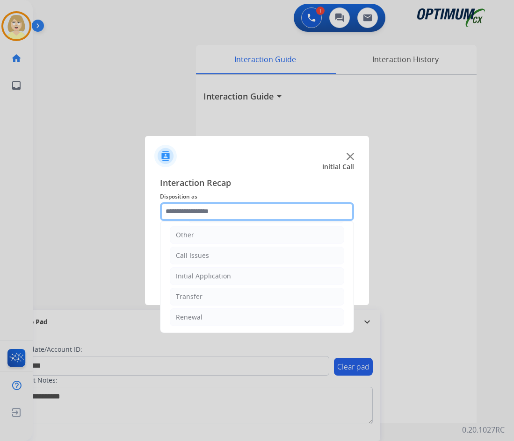
scroll to position [236, 0]
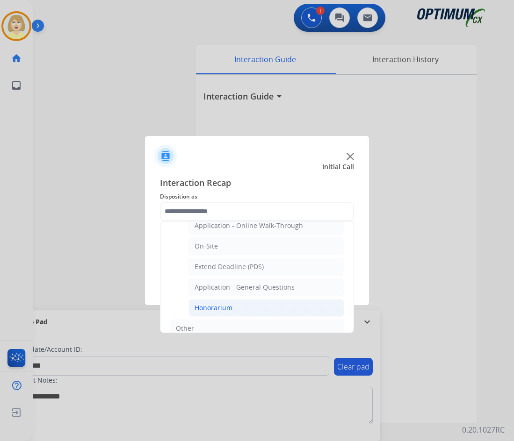
click at [208, 305] on div "Honorarium" at bounding box center [213, 307] width 38 height 9
type input "**********"
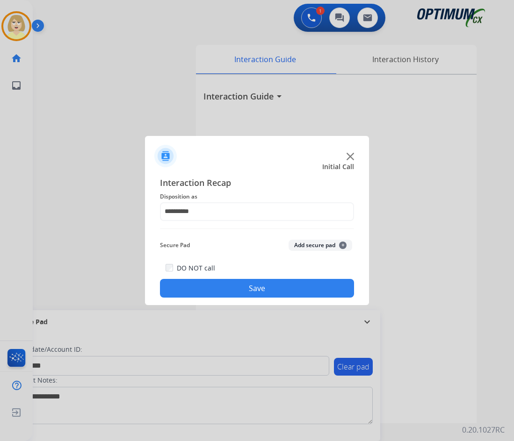
click at [317, 243] on button "Add secure pad +" at bounding box center [320, 245] width 64 height 11
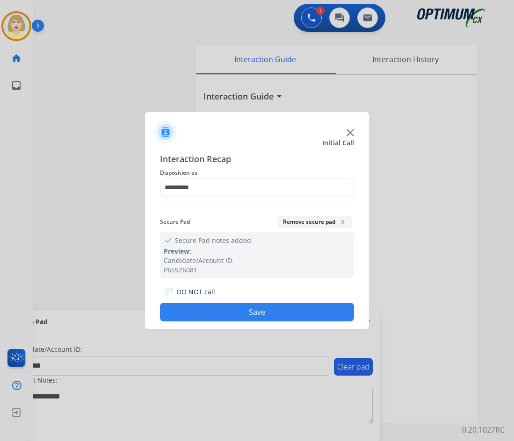
drag, startPoint x: 223, startPoint y: 311, endPoint x: 128, endPoint y: 150, distance: 186.5
click at [222, 309] on button "Save" at bounding box center [257, 312] width 194 height 19
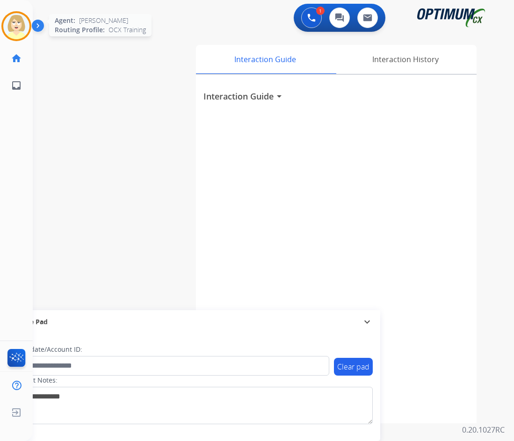
click at [11, 21] on img at bounding box center [16, 26] width 26 height 26
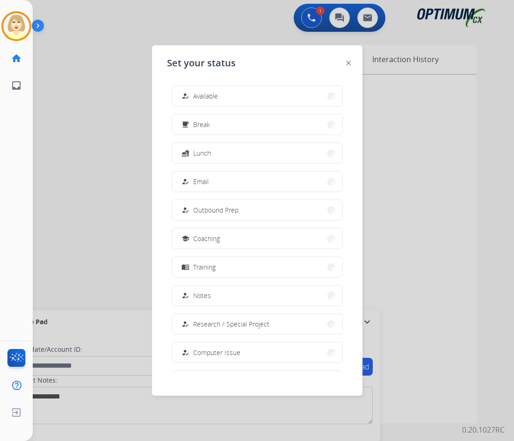
drag, startPoint x: 207, startPoint y: 95, endPoint x: 24, endPoint y: 119, distance: 183.9
click at [205, 95] on span "Available" at bounding box center [205, 96] width 25 height 10
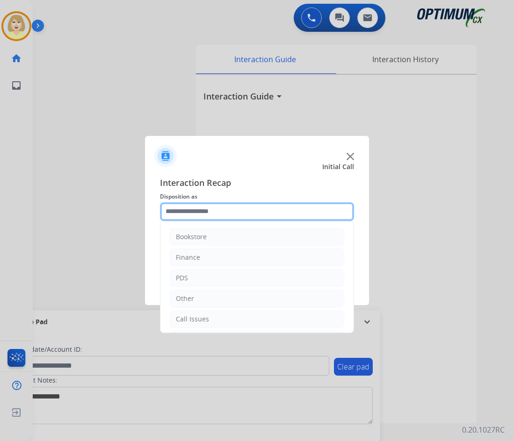
click at [205, 212] on input "text" at bounding box center [257, 211] width 194 height 19
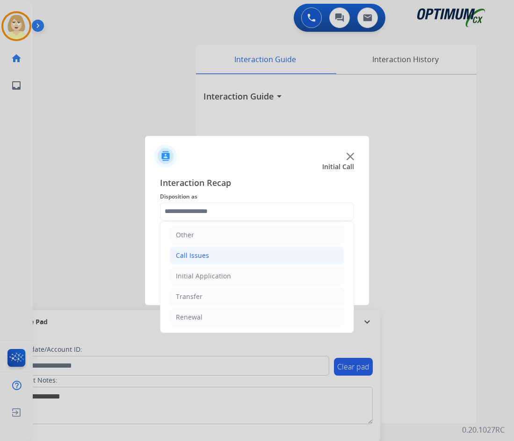
click at [184, 254] on div "Call Issues" at bounding box center [192, 255] width 33 height 9
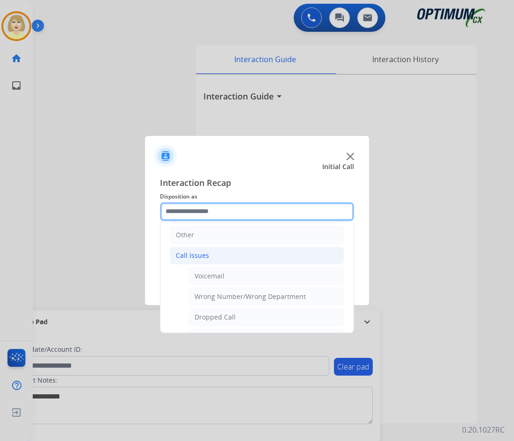
scroll to position [157, 0]
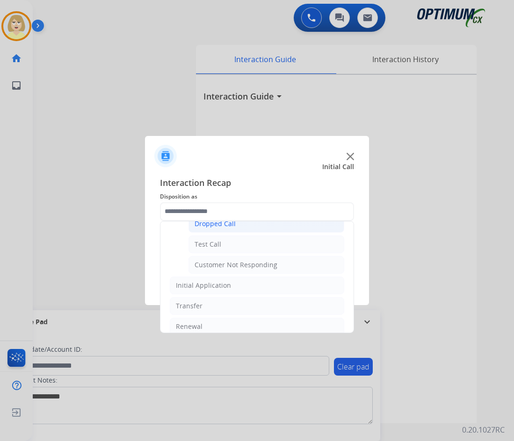
click at [212, 221] on div "Bookstore Finance PDS Other Call Issues Voicemail Wrong Number/Wrong Department…" at bounding box center [257, 277] width 194 height 112
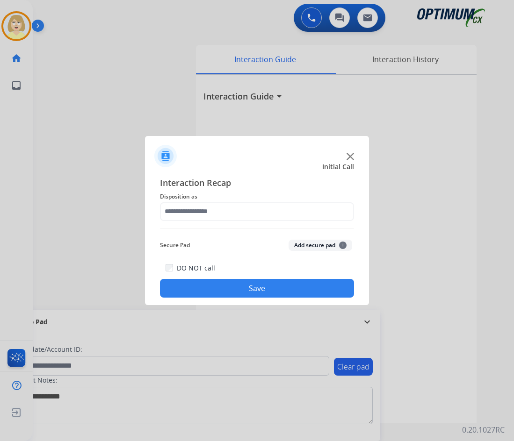
click at [310, 240] on button "Add secure pad +" at bounding box center [320, 245] width 64 height 11
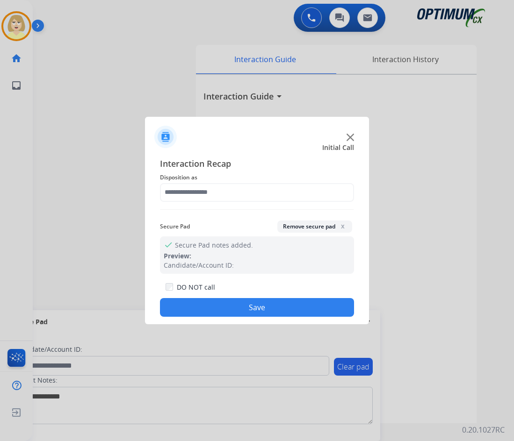
click at [197, 306] on button "Save" at bounding box center [257, 307] width 194 height 19
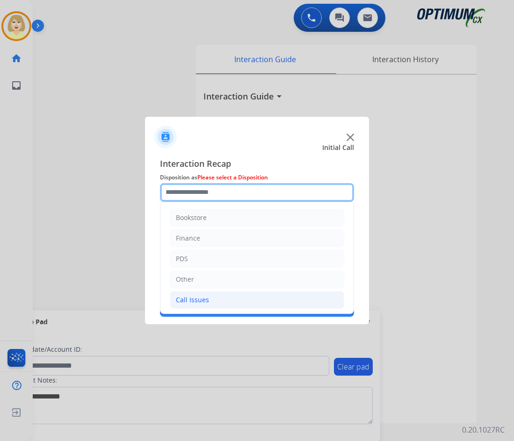
click at [211, 194] on input "text" at bounding box center [257, 192] width 194 height 19
click at [193, 303] on div "Call Issues" at bounding box center [192, 299] width 33 height 9
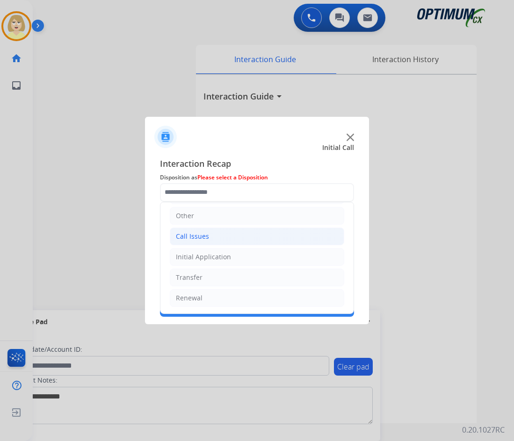
click at [188, 233] on div "Call Issues" at bounding box center [192, 236] width 33 height 9
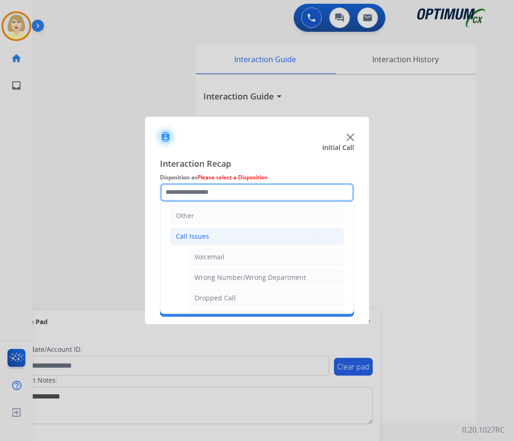
scroll to position [110, 0]
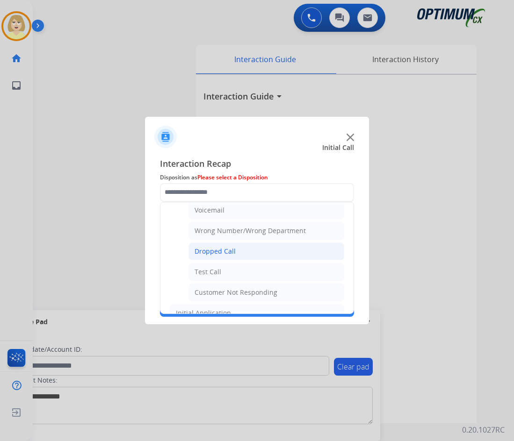
click at [212, 251] on div "Dropped Call" at bounding box center [214, 251] width 41 height 9
type input "**********"
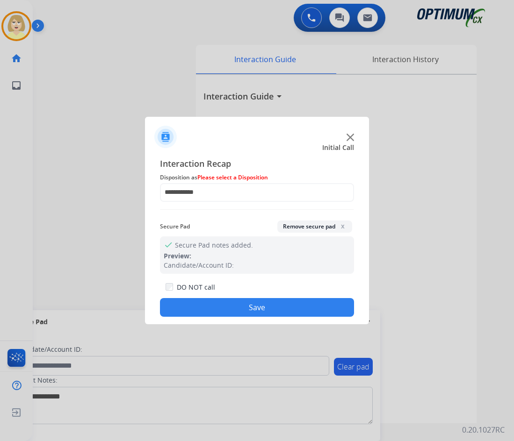
click at [229, 309] on button "Save" at bounding box center [257, 307] width 194 height 19
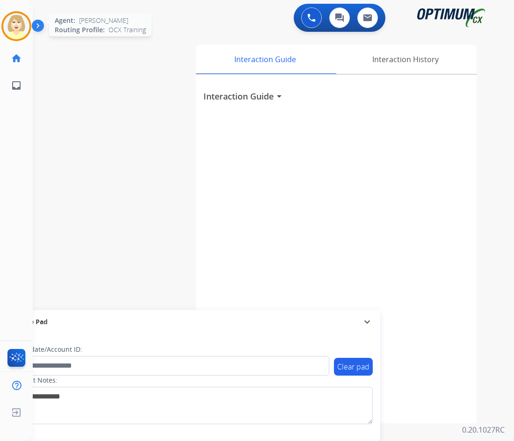
click at [12, 25] on img at bounding box center [16, 26] width 26 height 26
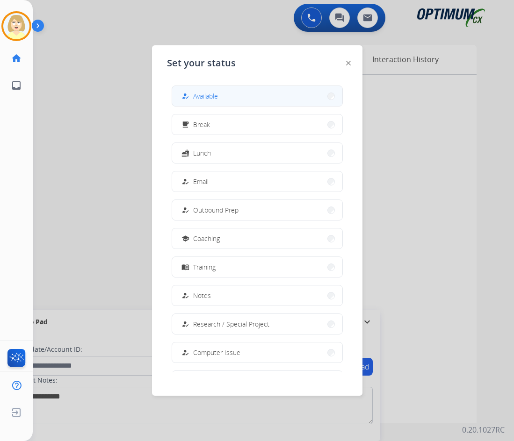
click at [196, 94] on span "Available" at bounding box center [205, 96] width 25 height 10
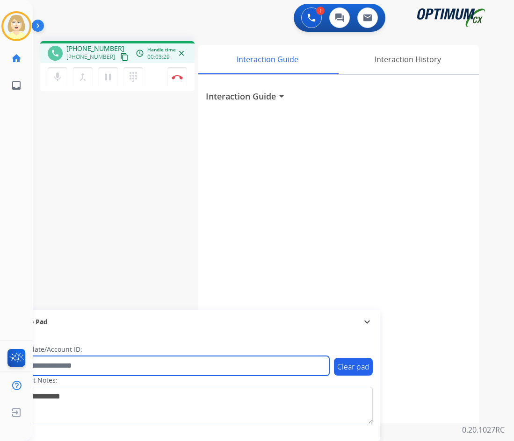
click at [53, 366] on input "text" at bounding box center [170, 366] width 317 height 20
paste input "*******"
type input "*******"
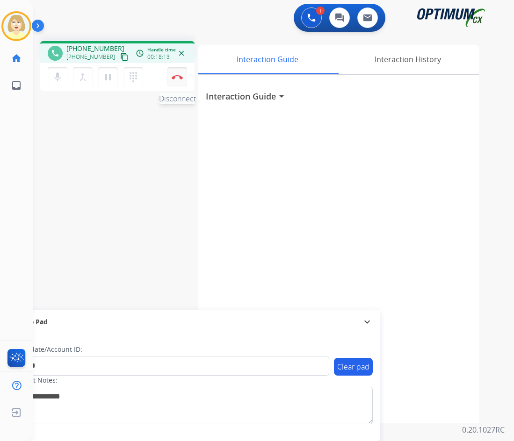
click at [177, 75] on img at bounding box center [177, 77] width 11 height 5
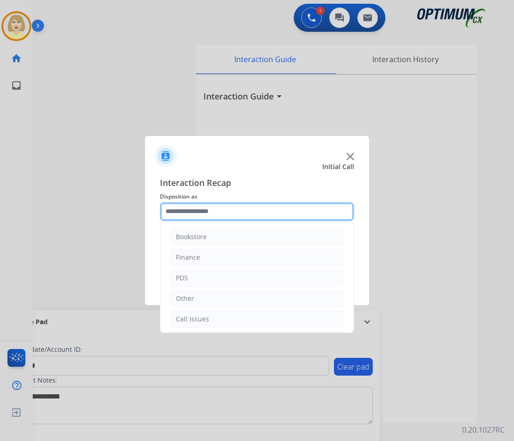
click at [215, 209] on input "text" at bounding box center [257, 211] width 194 height 19
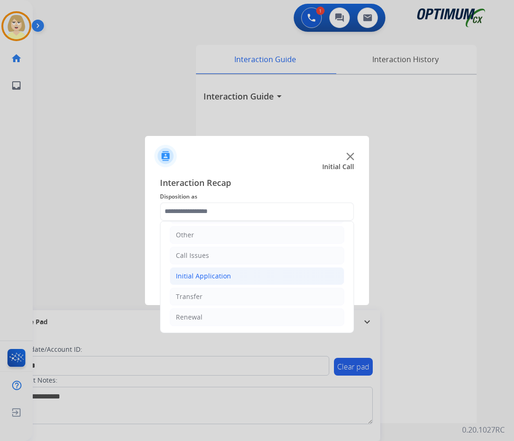
click at [207, 277] on div "Initial Application" at bounding box center [203, 276] width 55 height 9
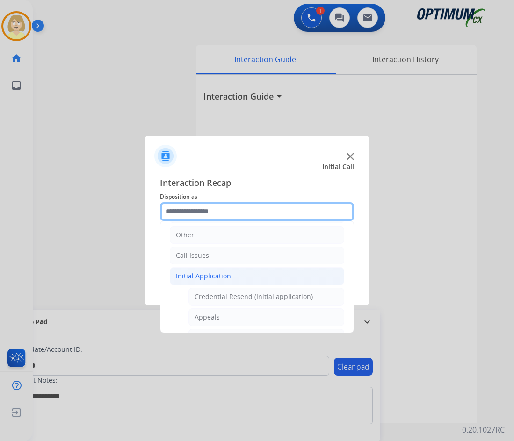
scroll to position [204, 0]
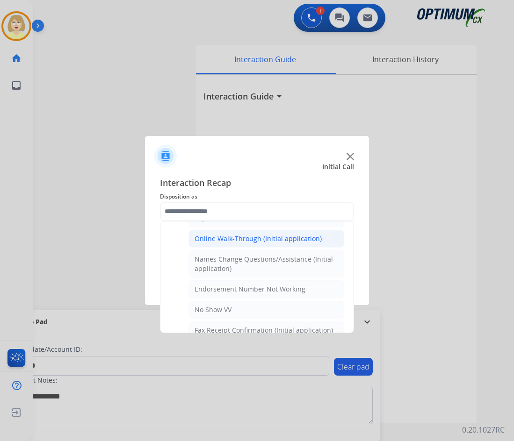
click at [261, 241] on div "Online Walk-Through (Initial application)" at bounding box center [257, 238] width 127 height 9
type input "**********"
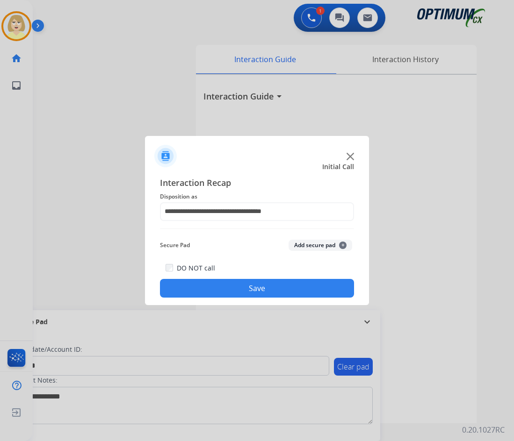
click at [314, 242] on button "Add secure pad +" at bounding box center [320, 245] width 64 height 11
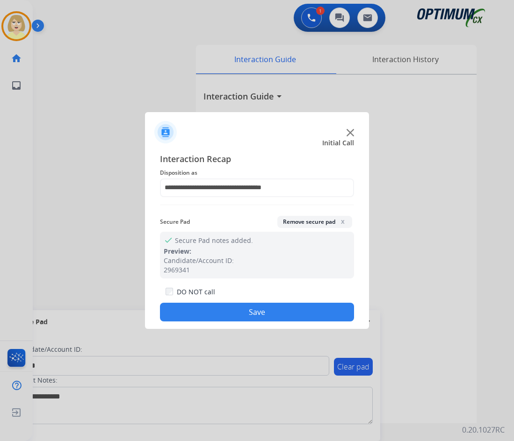
click at [248, 310] on button "Save" at bounding box center [257, 312] width 194 height 19
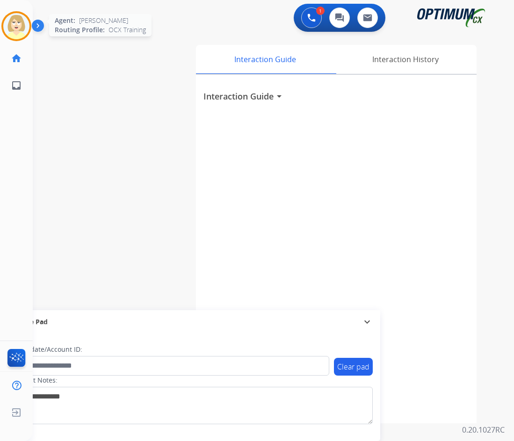
click at [18, 23] on img at bounding box center [16, 26] width 26 height 26
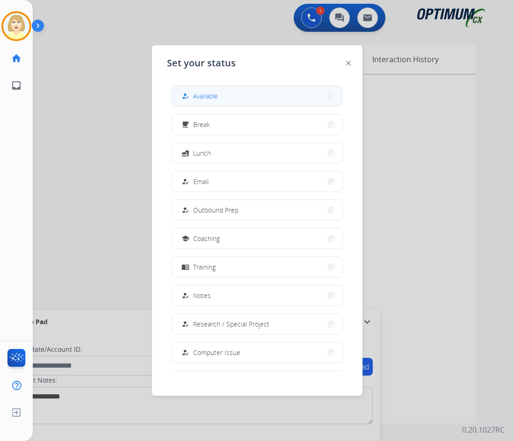
click at [207, 98] on span "Available" at bounding box center [205, 96] width 25 height 10
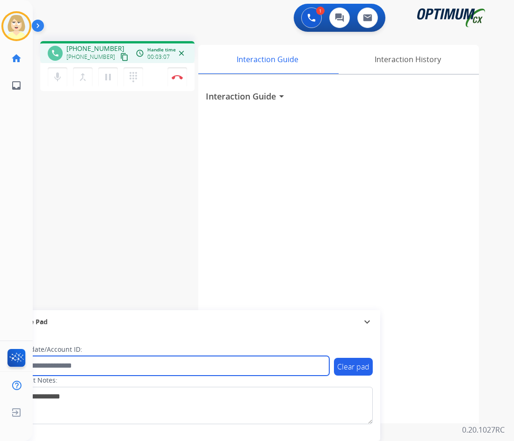
click at [65, 367] on input "text" at bounding box center [170, 366] width 317 height 20
paste input "*******"
type input "*******"
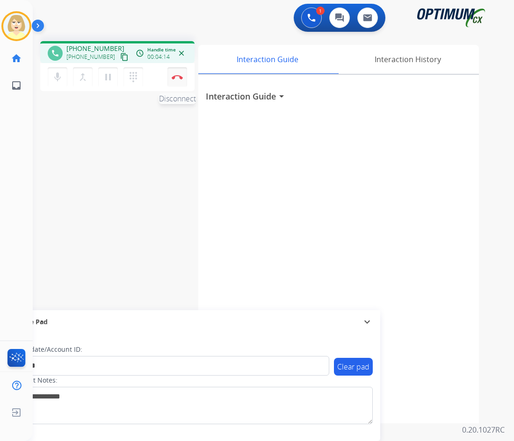
click at [179, 75] on img at bounding box center [177, 77] width 11 height 5
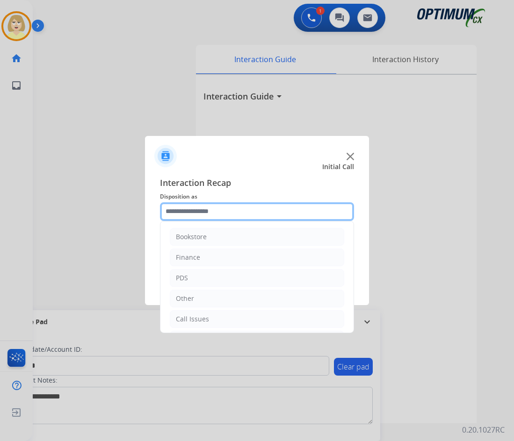
click at [199, 210] on input "text" at bounding box center [257, 211] width 194 height 19
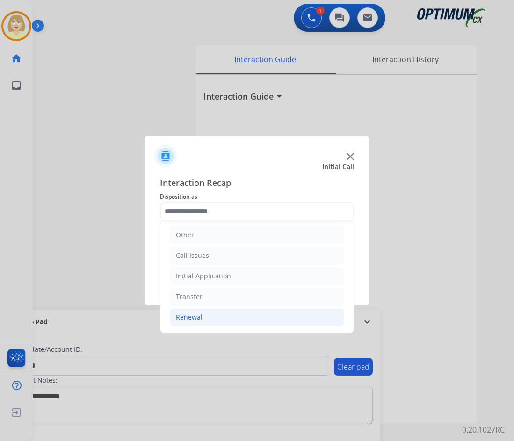
click at [194, 316] on div "Renewal" at bounding box center [189, 317] width 27 height 9
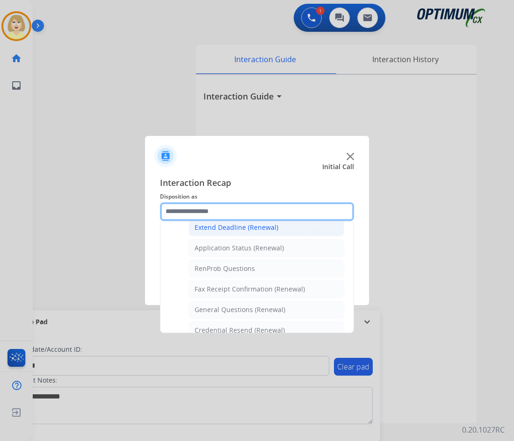
scroll to position [297, 0]
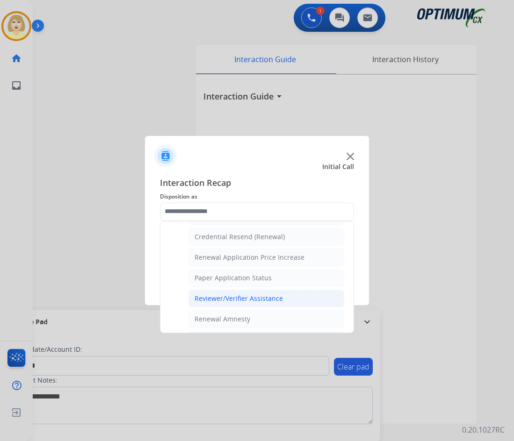
click at [223, 299] on div "Reviewer/Verifier Assistance" at bounding box center [238, 298] width 88 height 9
type input "**********"
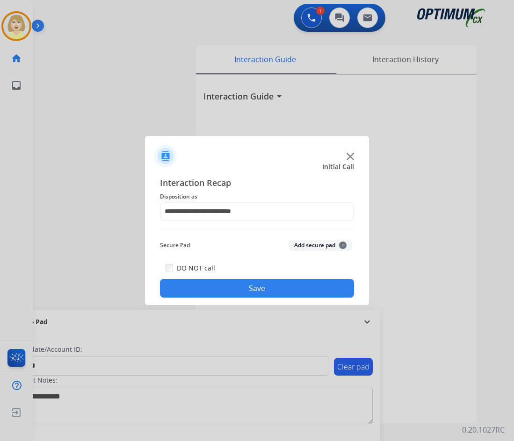
click at [315, 244] on button "Add secure pad +" at bounding box center [320, 245] width 64 height 11
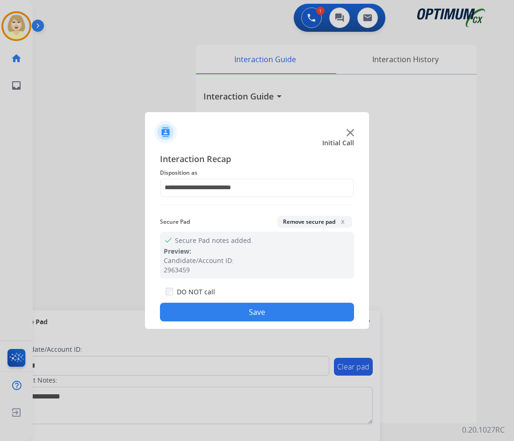
click at [224, 312] on button "Save" at bounding box center [257, 312] width 194 height 19
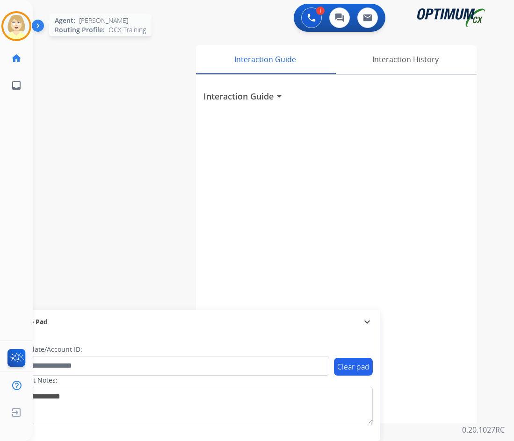
click at [10, 22] on img at bounding box center [16, 26] width 26 height 26
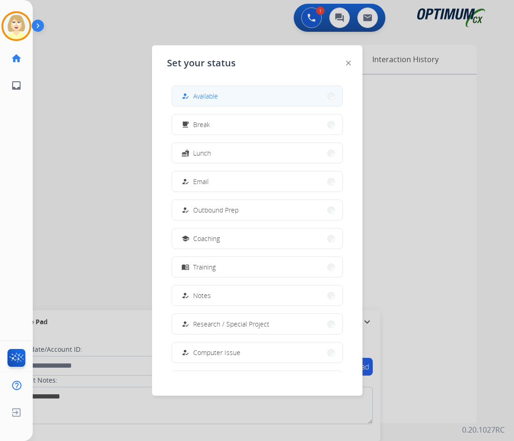
drag, startPoint x: 210, startPoint y: 94, endPoint x: 103, endPoint y: 70, distance: 109.8
click at [210, 94] on span "Available" at bounding box center [205, 96] width 25 height 10
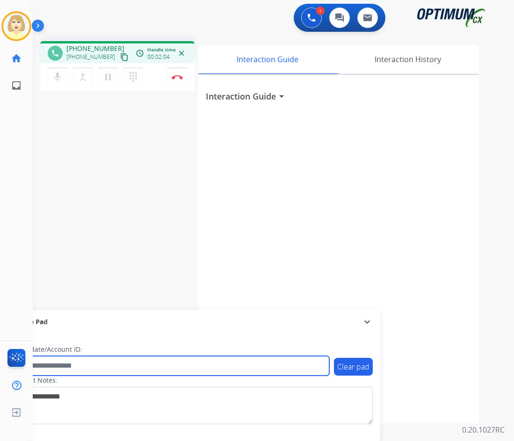
click at [68, 365] on input "text" at bounding box center [170, 366] width 317 height 20
paste input "*******"
type input "*******"
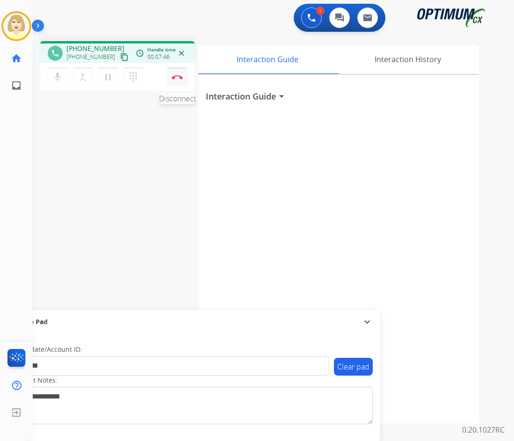
click at [174, 69] on button "Disconnect" at bounding box center [177, 77] width 20 height 20
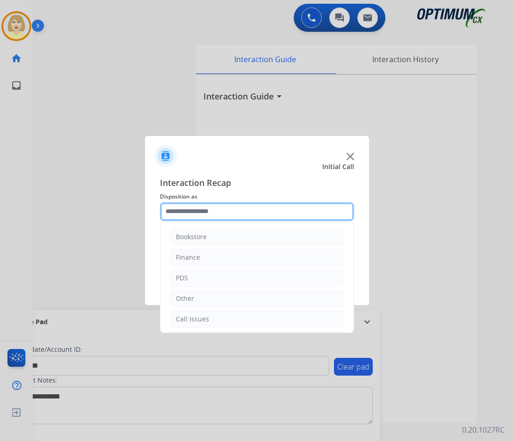
click at [191, 215] on input "text" at bounding box center [257, 211] width 194 height 19
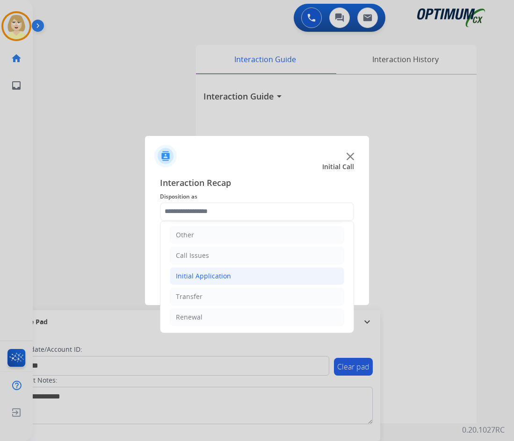
click at [205, 278] on div "Initial Application" at bounding box center [203, 276] width 55 height 9
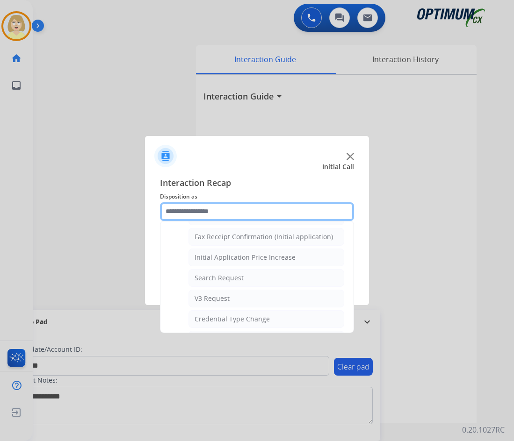
scroll to position [344, 0]
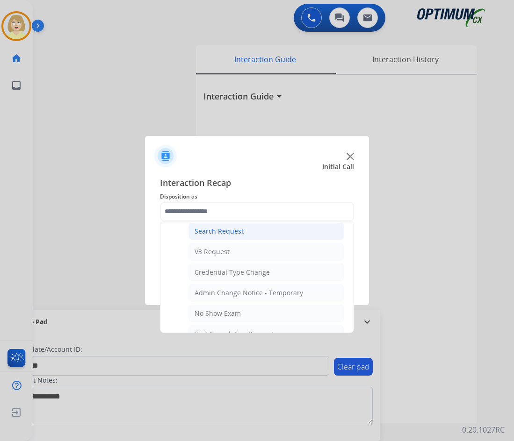
click at [224, 230] on div "Search Request" at bounding box center [218, 231] width 49 height 9
type input "**********"
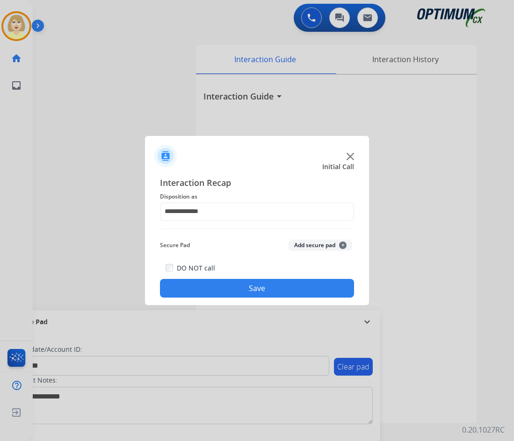
click at [309, 244] on button "Add secure pad +" at bounding box center [320, 245] width 64 height 11
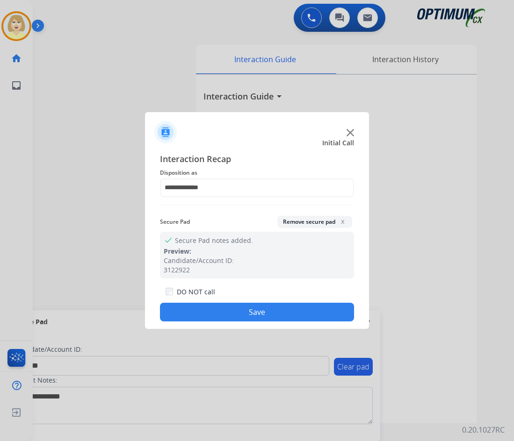
click at [221, 308] on button "Save" at bounding box center [257, 312] width 194 height 19
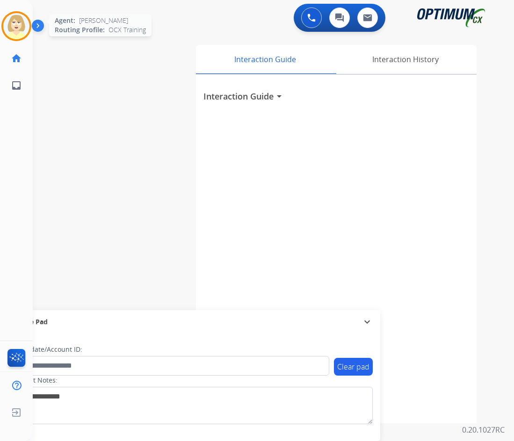
click at [22, 27] on img at bounding box center [16, 26] width 26 height 26
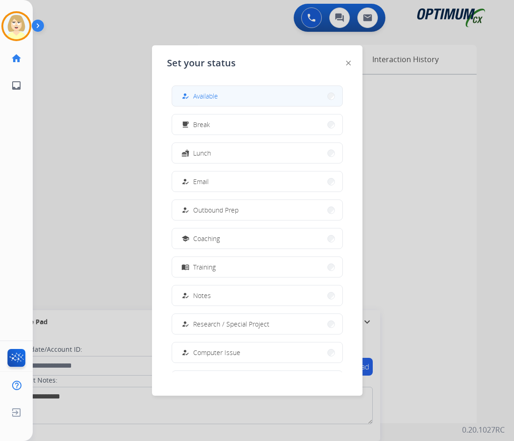
click at [206, 96] on span "Available" at bounding box center [205, 96] width 25 height 10
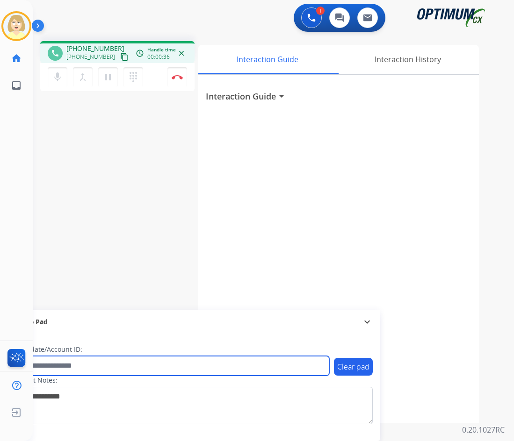
click at [43, 363] on input "text" at bounding box center [170, 366] width 317 height 20
paste input "*******"
type input "*******"
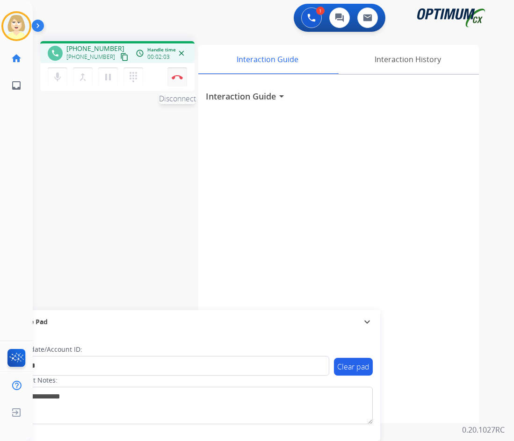
click at [177, 73] on button "Disconnect" at bounding box center [177, 77] width 20 height 20
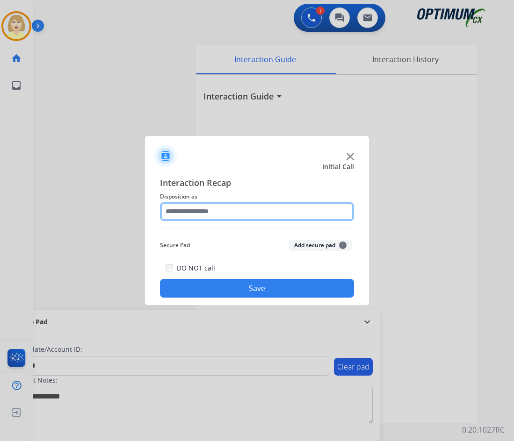
click at [208, 211] on input "text" at bounding box center [257, 211] width 194 height 19
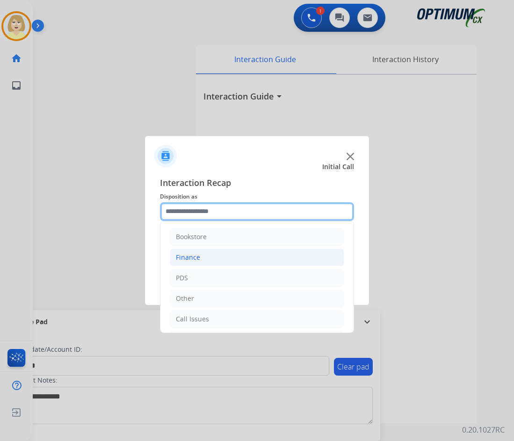
scroll to position [64, 0]
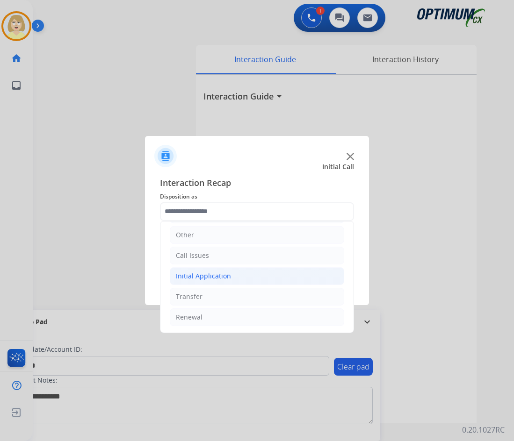
click at [211, 279] on div "Initial Application" at bounding box center [203, 276] width 55 height 9
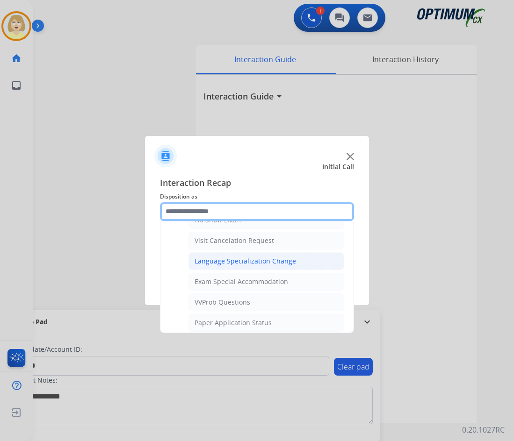
scroll to position [484, 0]
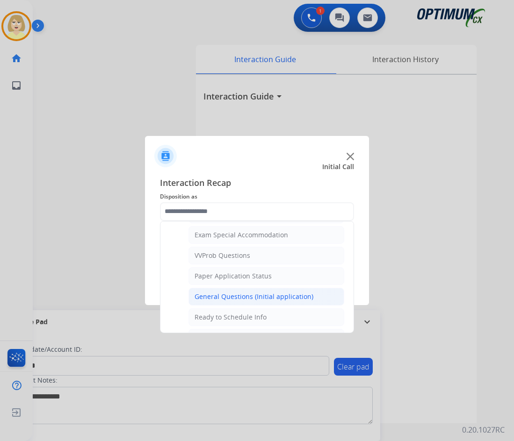
click at [241, 295] on div "General Questions (Initial application)" at bounding box center [253, 296] width 119 height 9
type input "**********"
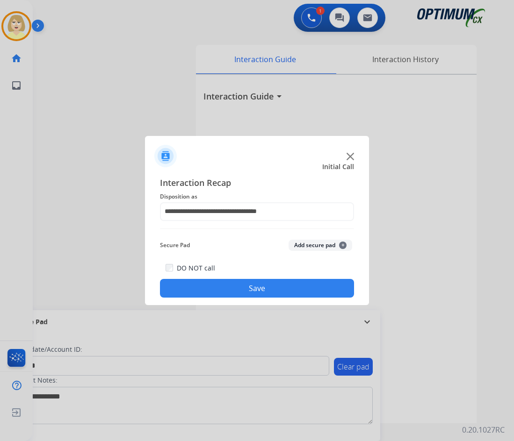
click at [305, 245] on button "Add secure pad +" at bounding box center [320, 245] width 64 height 11
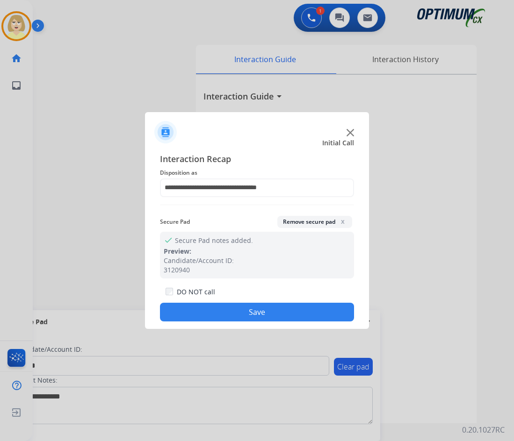
drag, startPoint x: 235, startPoint y: 309, endPoint x: 179, endPoint y: 234, distance: 94.5
click at [234, 309] on button "Save" at bounding box center [257, 312] width 194 height 19
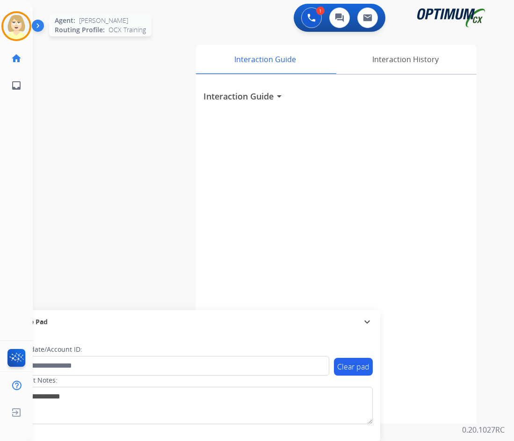
click at [15, 23] on img at bounding box center [16, 26] width 26 height 26
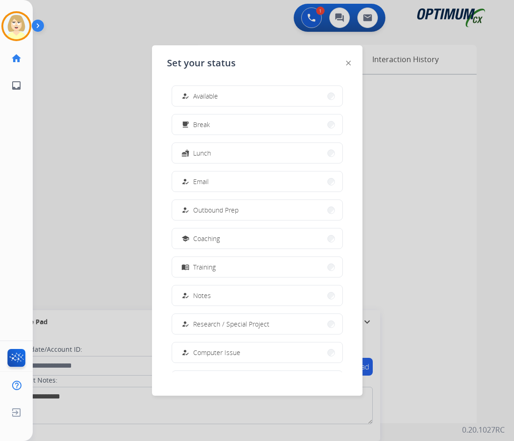
drag, startPoint x: 214, startPoint y: 97, endPoint x: 197, endPoint y: 101, distance: 17.2
click at [213, 97] on span "Available" at bounding box center [205, 96] width 25 height 10
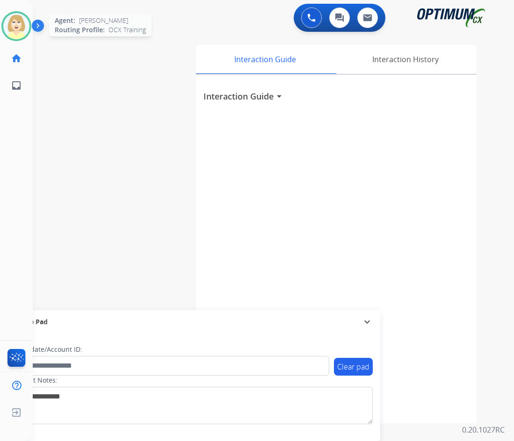
click at [13, 21] on img at bounding box center [16, 26] width 26 height 26
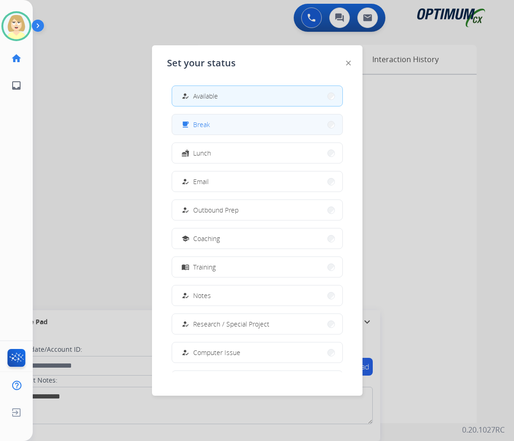
click at [206, 125] on span "Break" at bounding box center [201, 125] width 17 height 10
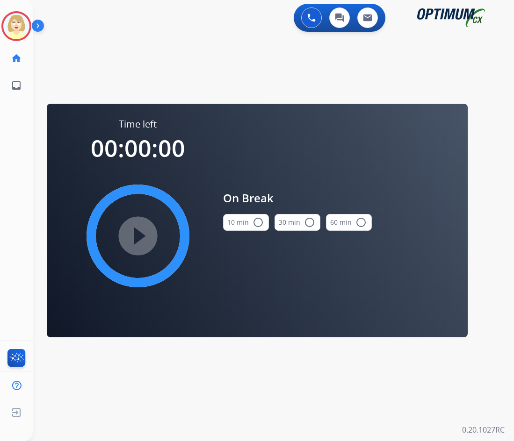
drag, startPoint x: 248, startPoint y: 221, endPoint x: 129, endPoint y: 249, distance: 122.6
click at [248, 221] on button "10 min radio_button_unchecked" at bounding box center [246, 222] width 46 height 17
click at [138, 242] on mat-icon "play_circle_filled" at bounding box center [137, 235] width 11 height 11
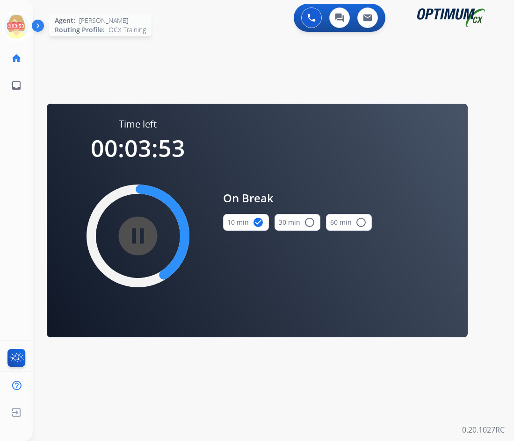
click at [16, 24] on icon at bounding box center [16, 26] width 30 height 30
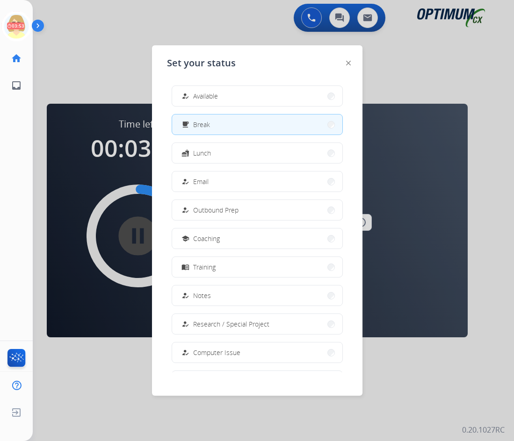
click at [203, 93] on span "Available" at bounding box center [205, 96] width 25 height 10
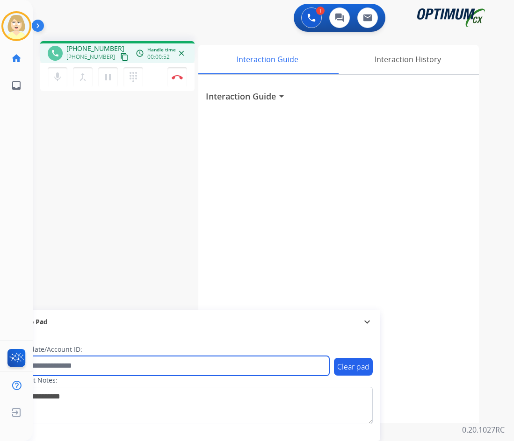
click at [79, 364] on input "text" at bounding box center [170, 366] width 317 height 20
paste input "*******"
type input "*******"
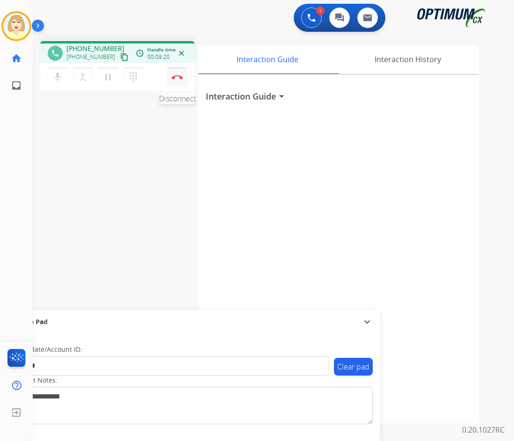
click at [177, 74] on button "Disconnect" at bounding box center [177, 77] width 20 height 20
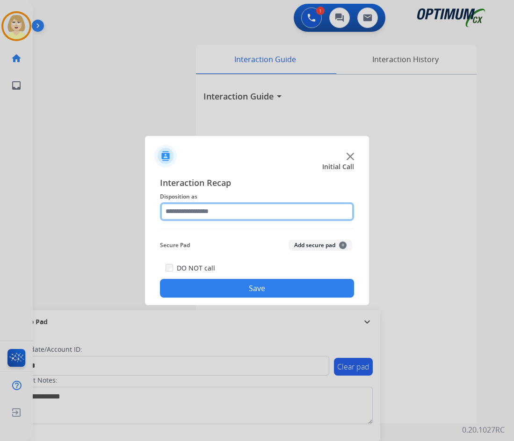
click at [176, 212] on input "text" at bounding box center [257, 211] width 194 height 19
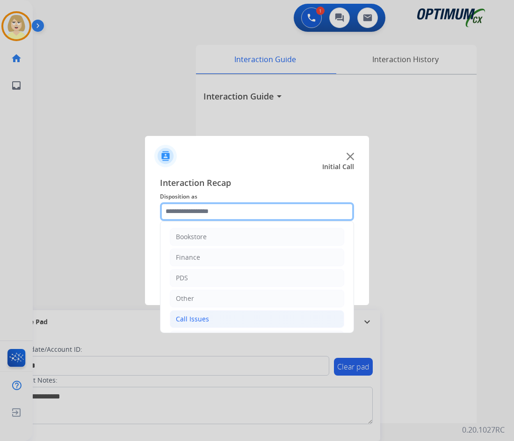
scroll to position [64, 0]
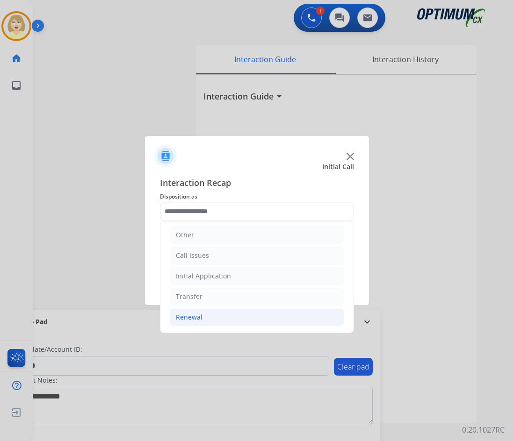
click at [192, 319] on div "Renewal" at bounding box center [189, 317] width 27 height 9
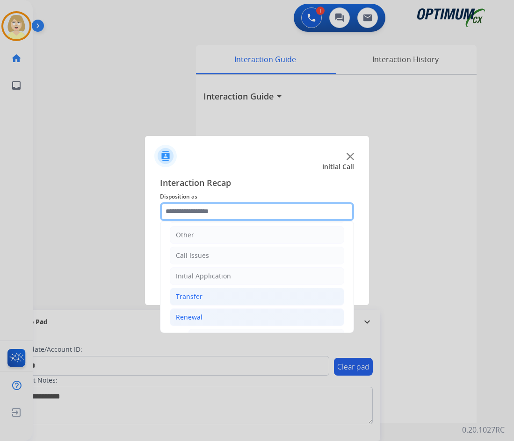
scroll to position [204, 0]
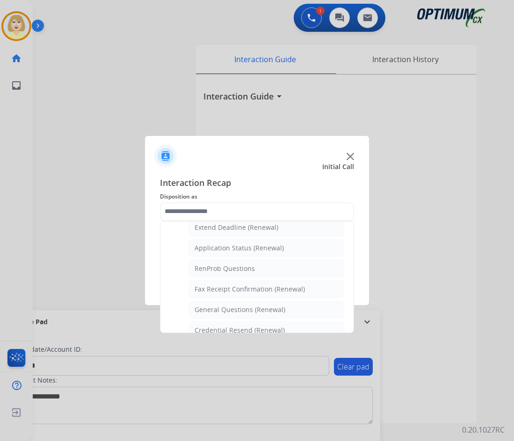
click at [229, 309] on div "General Questions (Renewal)" at bounding box center [239, 309] width 91 height 9
type input "**********"
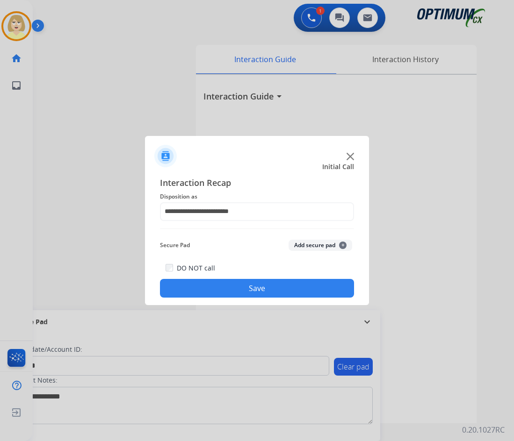
click at [307, 246] on button "Add secure pad +" at bounding box center [320, 245] width 64 height 11
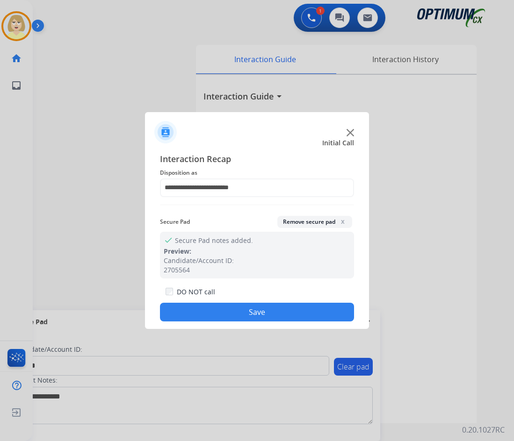
drag, startPoint x: 239, startPoint y: 310, endPoint x: 164, endPoint y: 233, distance: 107.4
click at [239, 310] on button "Save" at bounding box center [257, 312] width 194 height 19
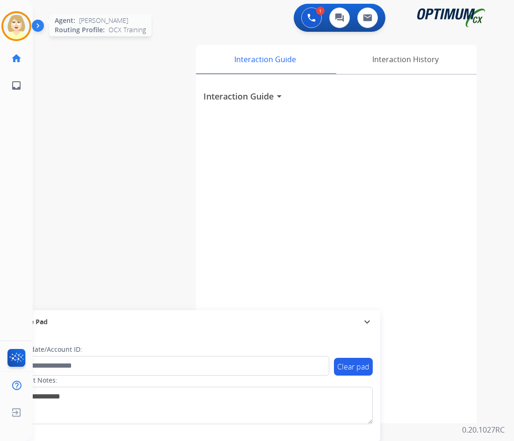
click at [15, 28] on img at bounding box center [16, 26] width 26 height 26
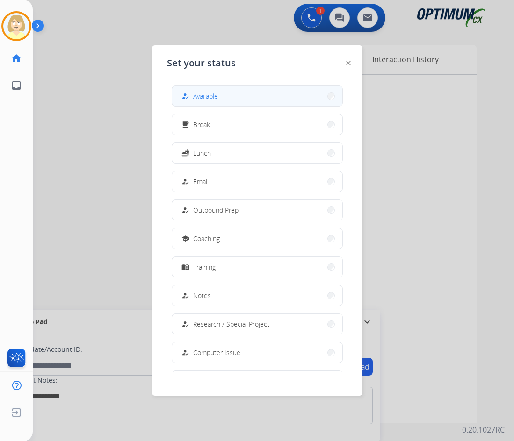
click at [202, 97] on span "Available" at bounding box center [205, 96] width 25 height 10
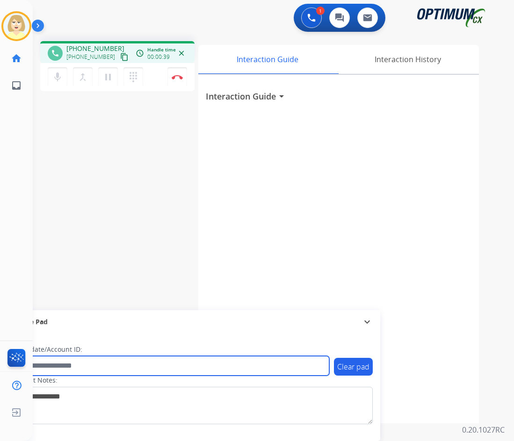
click at [47, 366] on input "text" at bounding box center [170, 366] width 317 height 20
paste input "*******"
type input "*******"
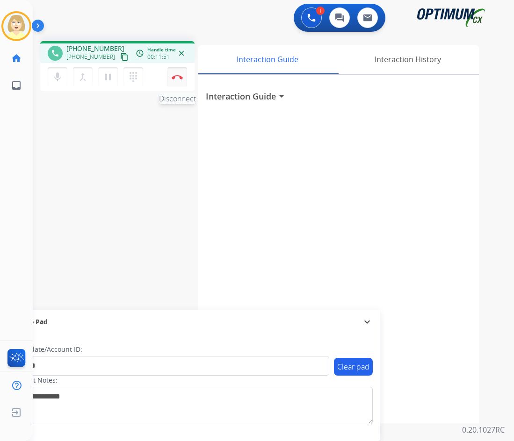
click at [175, 77] on img at bounding box center [177, 77] width 11 height 5
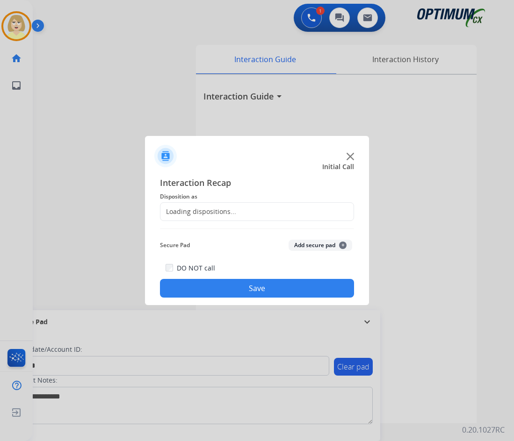
click at [205, 212] on div "Loading dispositions..." at bounding box center [198, 211] width 76 height 9
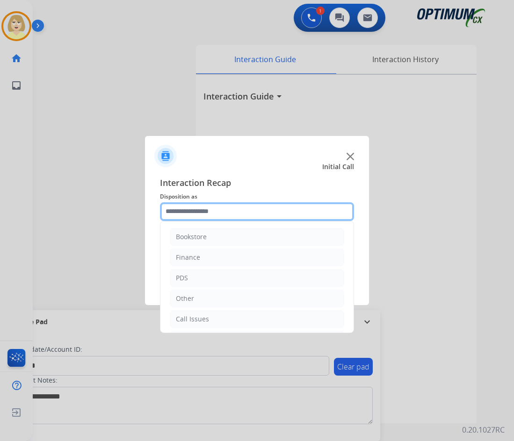
click at [203, 215] on input "text" at bounding box center [257, 211] width 194 height 19
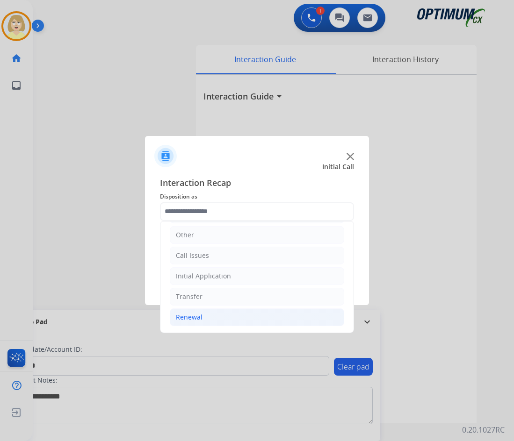
click at [188, 318] on div "Renewal" at bounding box center [189, 317] width 27 height 9
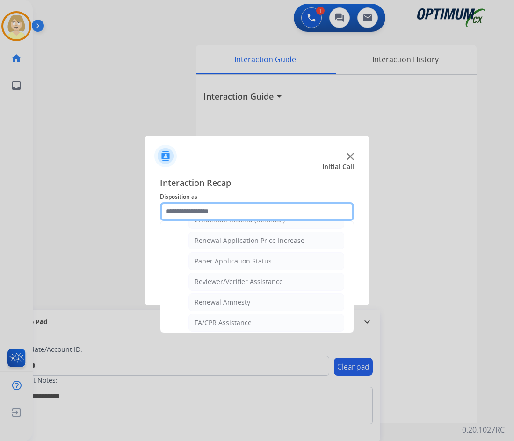
scroll to position [267, 0]
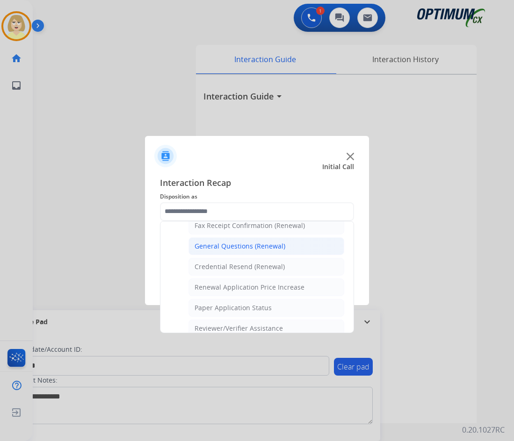
click at [237, 250] on div "General Questions (Renewal)" at bounding box center [239, 246] width 91 height 9
type input "**********"
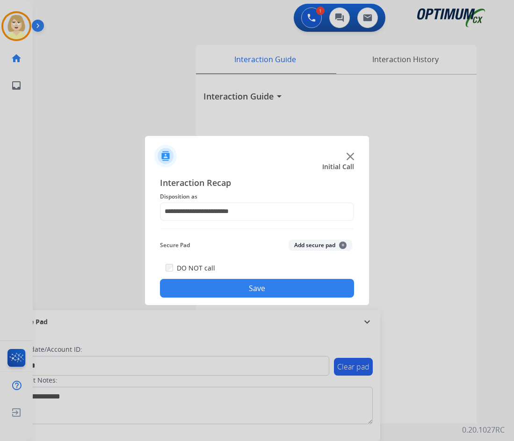
click at [300, 243] on button "Add secure pad +" at bounding box center [320, 245] width 64 height 11
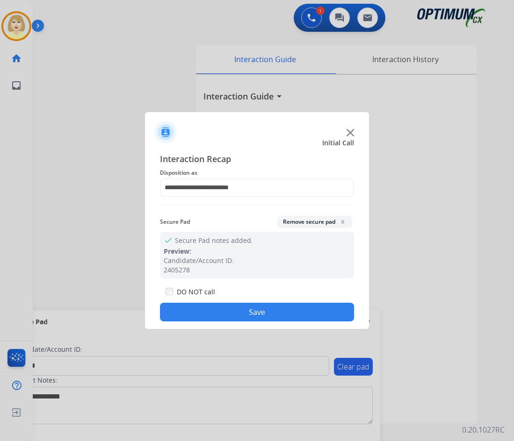
drag, startPoint x: 233, startPoint y: 315, endPoint x: 72, endPoint y: 106, distance: 263.9
click at [231, 312] on button "Save" at bounding box center [257, 312] width 194 height 19
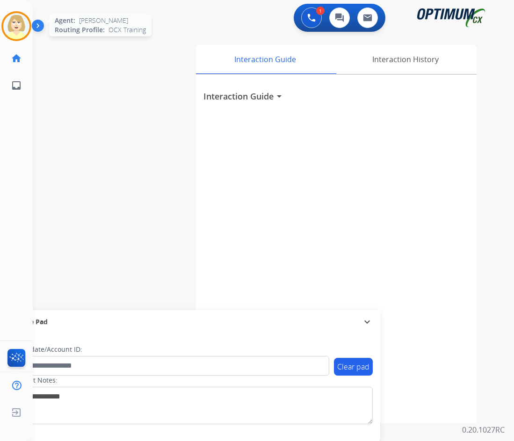
click at [19, 15] on img at bounding box center [16, 26] width 26 height 26
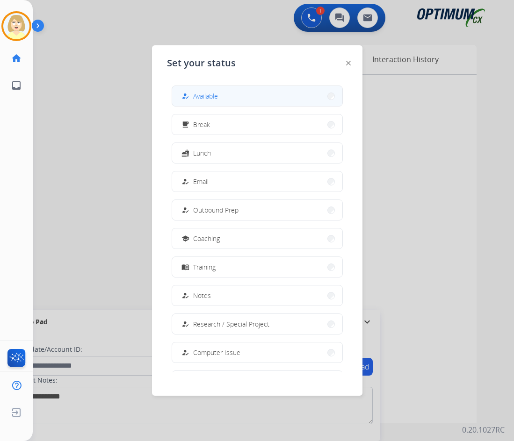
click at [204, 95] on span "Available" at bounding box center [205, 96] width 25 height 10
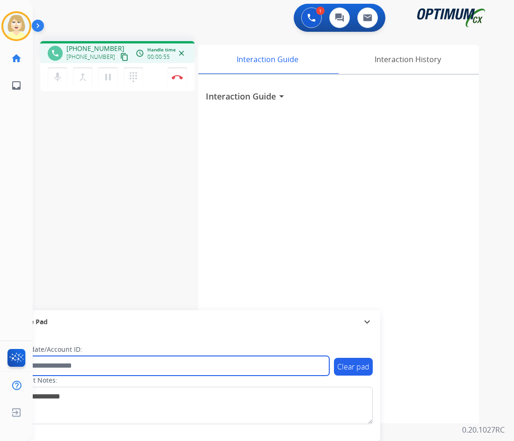
click at [52, 362] on input "text" at bounding box center [170, 366] width 317 height 20
paste input "*******"
type input "*******"
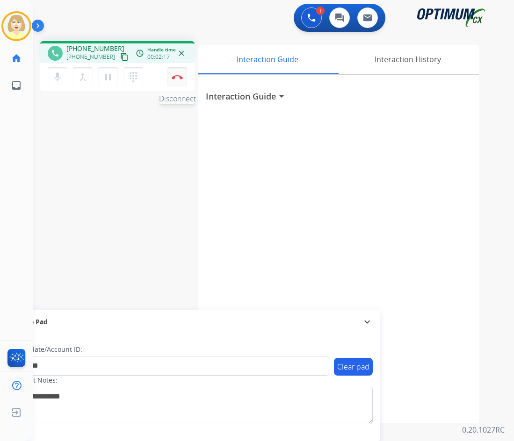
click at [178, 72] on button "Disconnect" at bounding box center [177, 77] width 20 height 20
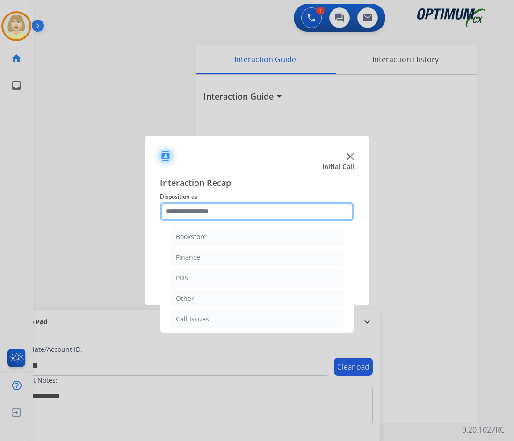
click at [192, 211] on input "text" at bounding box center [257, 211] width 194 height 19
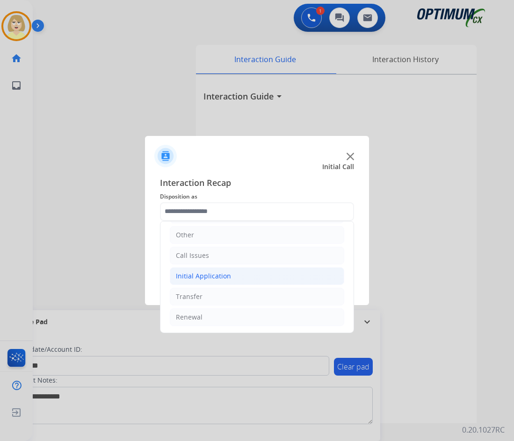
click at [208, 276] on div "Initial Application" at bounding box center [203, 276] width 55 height 9
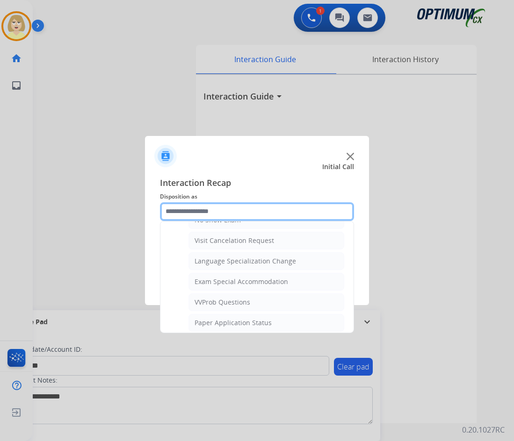
scroll to position [484, 0]
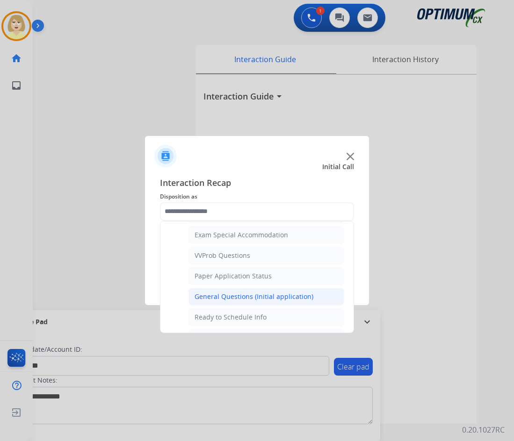
click at [221, 298] on div "General Questions (Initial application)" at bounding box center [253, 296] width 119 height 9
type input "**********"
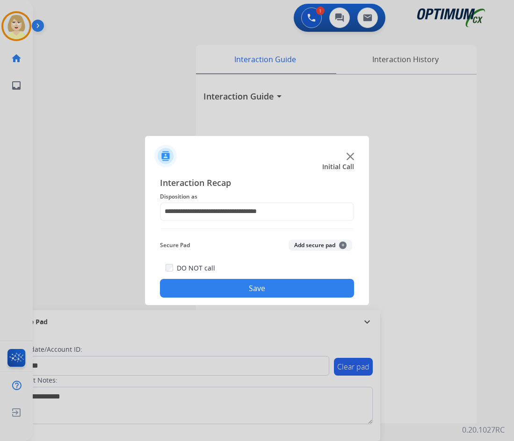
click at [304, 248] on button "Add secure pad +" at bounding box center [320, 245] width 64 height 11
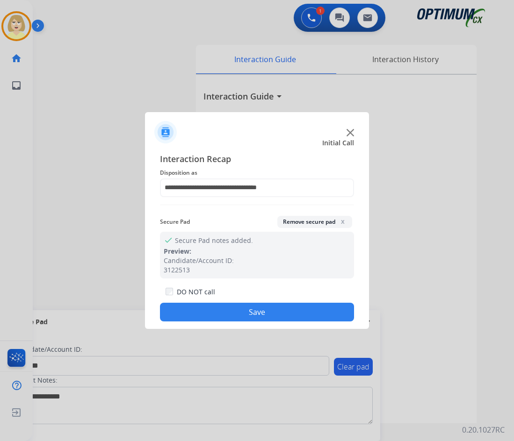
drag, startPoint x: 223, startPoint y: 312, endPoint x: 207, endPoint y: 276, distance: 39.2
click at [222, 311] on button "Save" at bounding box center [257, 312] width 194 height 19
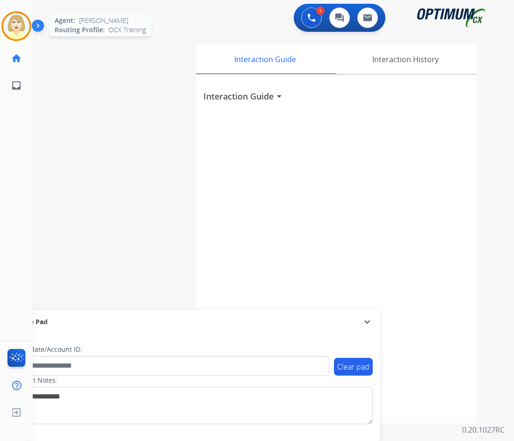
click at [17, 18] on img at bounding box center [16, 26] width 26 height 26
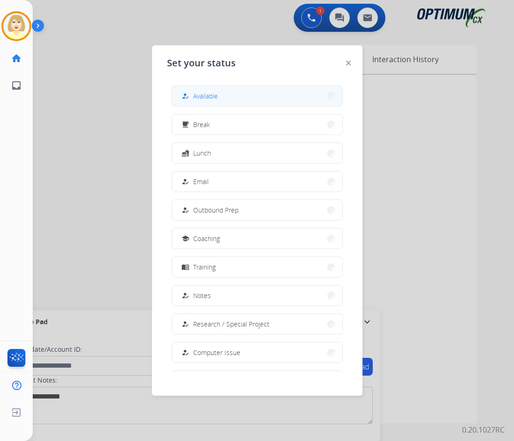
click at [215, 98] on span "Available" at bounding box center [205, 96] width 25 height 10
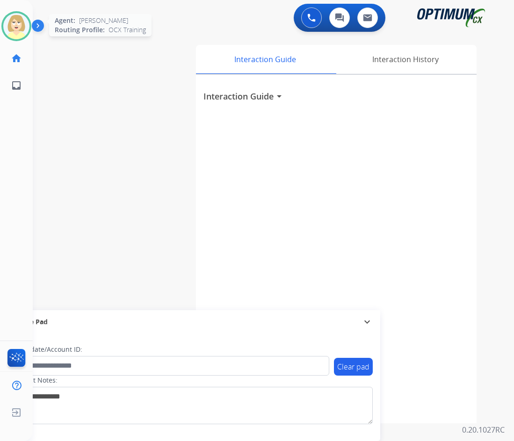
click at [17, 18] on img at bounding box center [16, 26] width 26 height 26
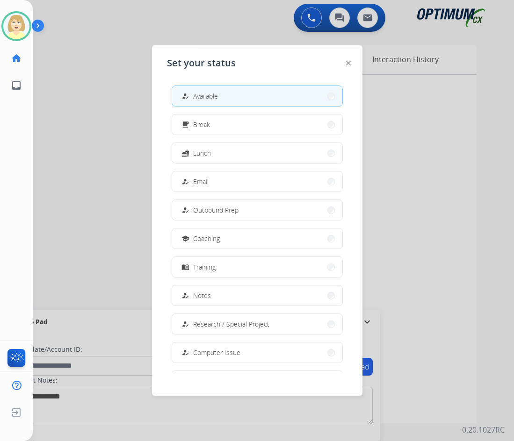
scroll to position [88, 0]
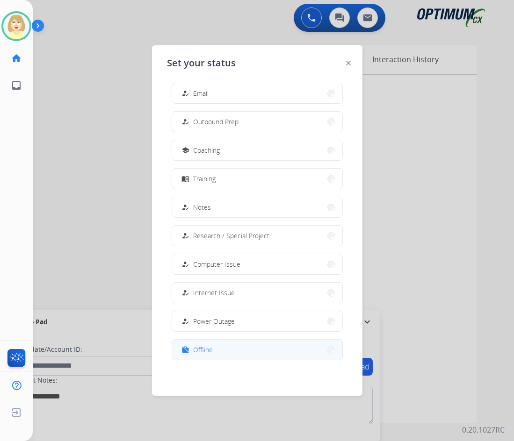
click at [203, 348] on span "Offline" at bounding box center [203, 350] width 20 height 10
